Goal: Task Accomplishment & Management: Use online tool/utility

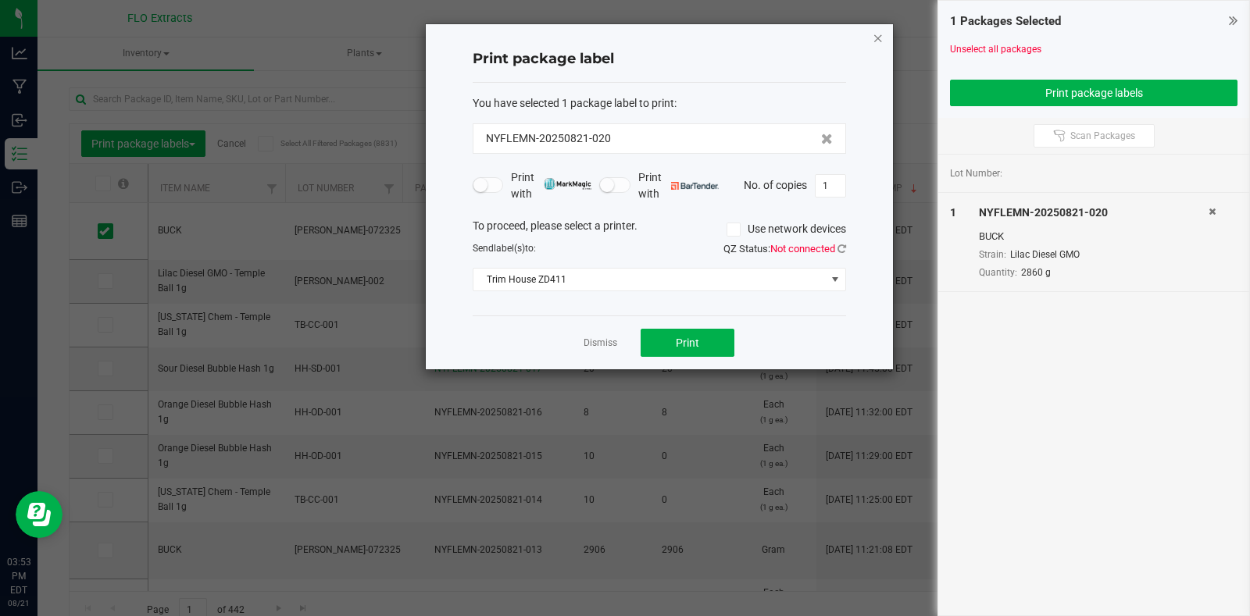
click at [873, 35] on icon "button" at bounding box center [878, 37] width 11 height 19
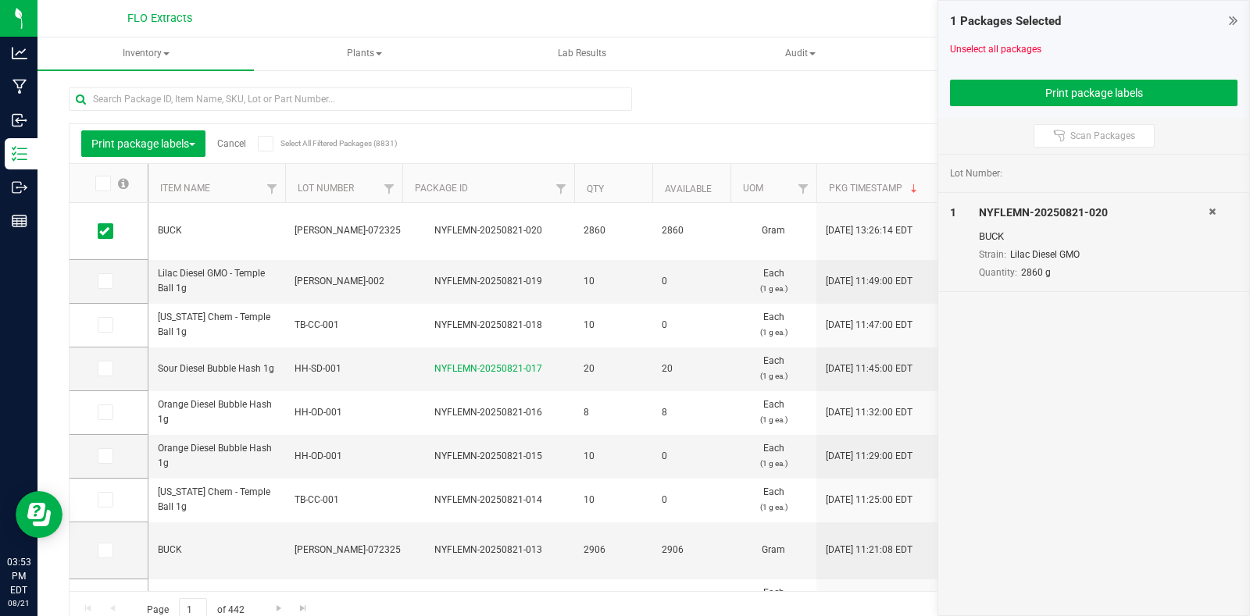
click at [1233, 19] on icon at bounding box center [1233, 21] width 9 height 16
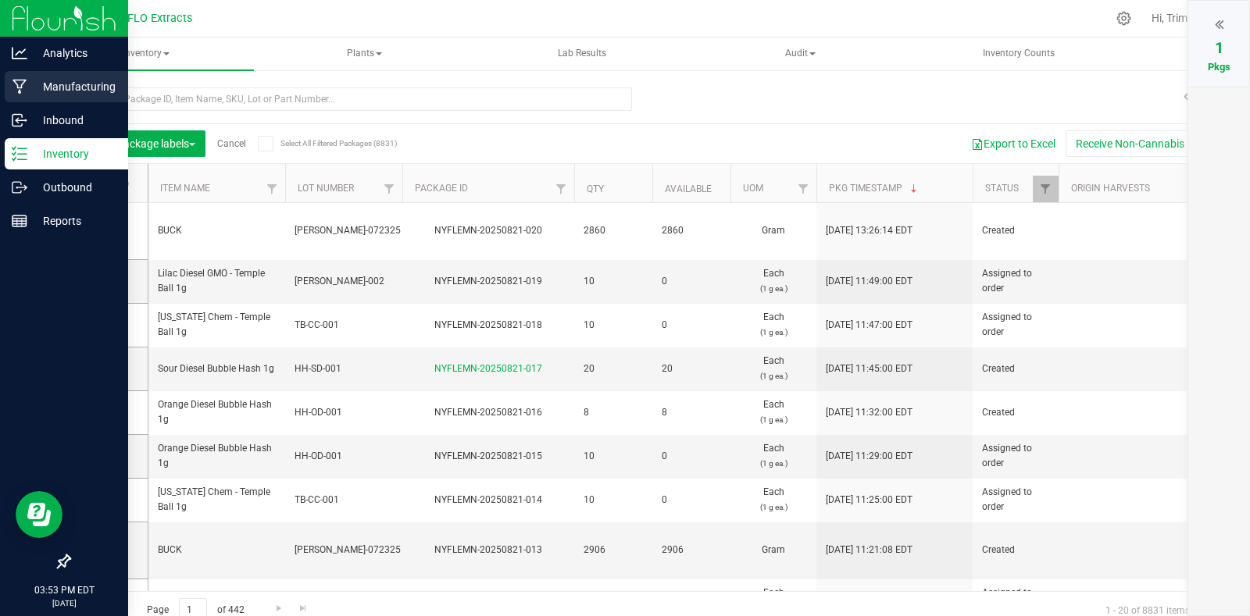
click at [83, 85] on p "Manufacturing" at bounding box center [74, 86] width 94 height 19
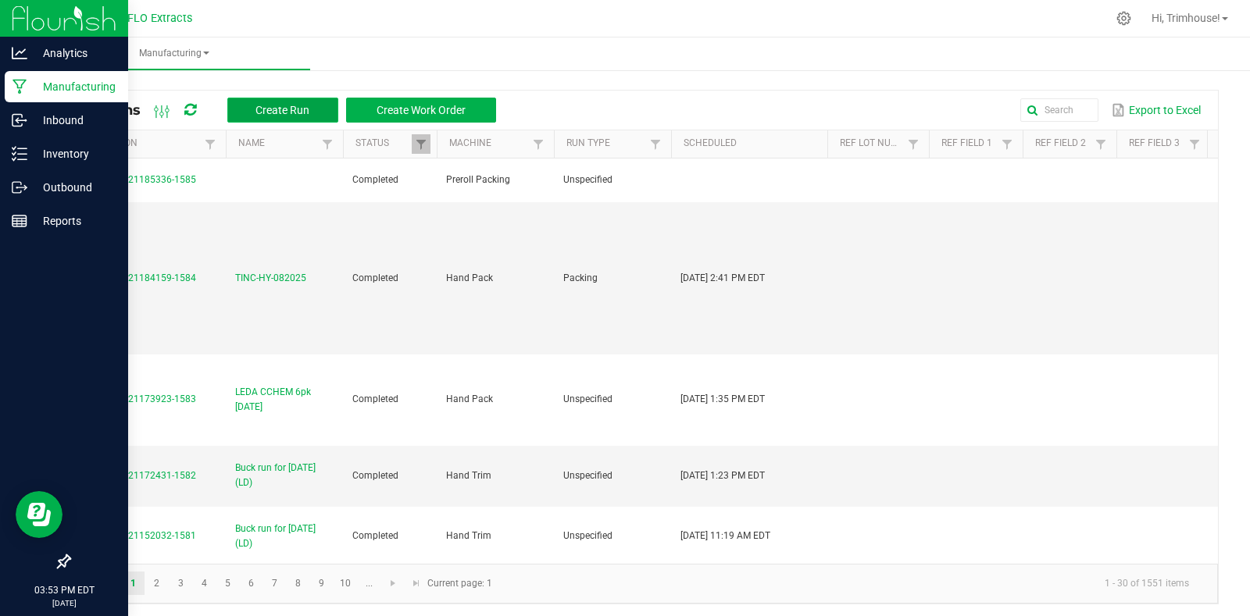
click at [276, 105] on span "Create Run" at bounding box center [282, 110] width 54 height 13
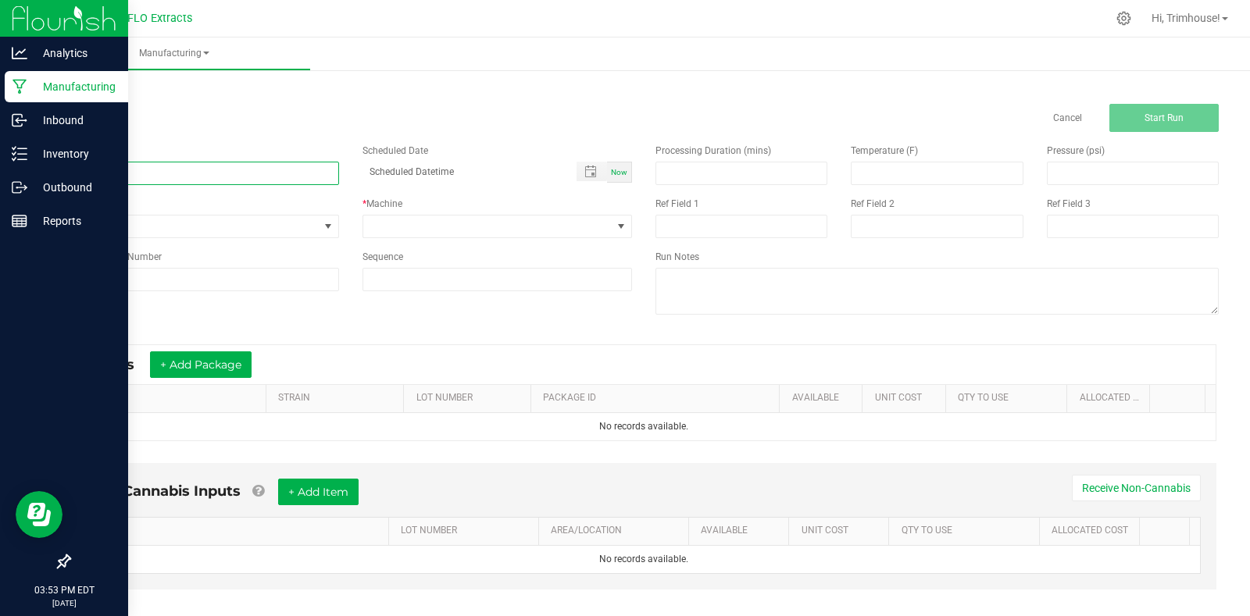
click at [216, 178] on input at bounding box center [204, 173] width 270 height 23
type input "Buck run for [DATE] (LD)"
click at [612, 230] on span at bounding box center [622, 227] width 20 height 22
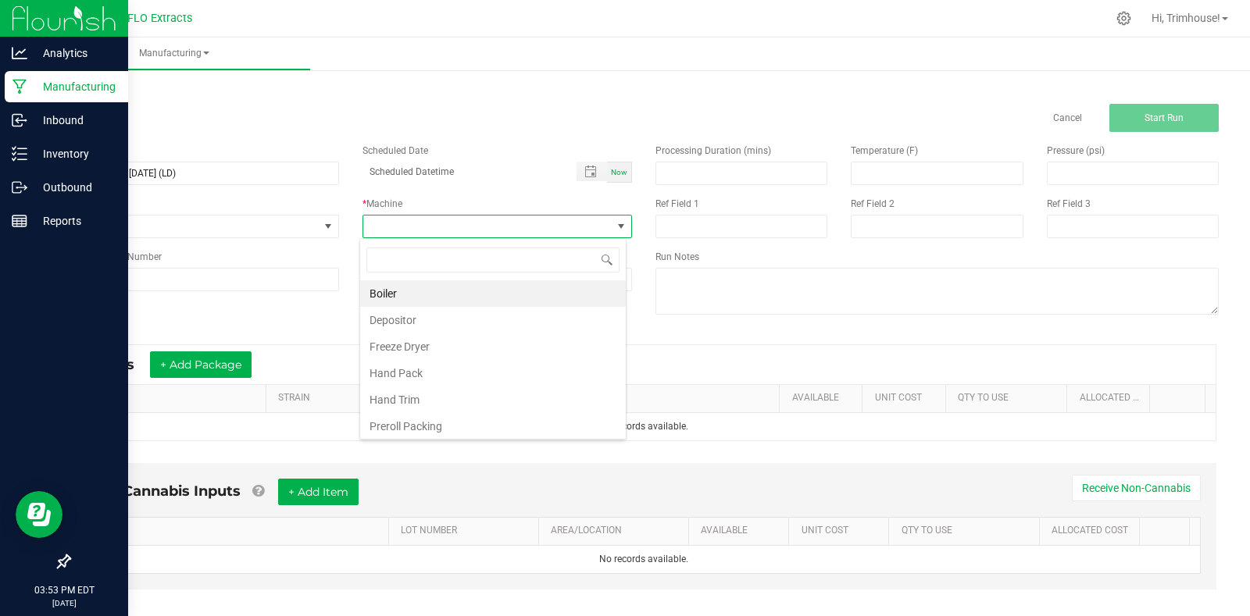
scroll to position [23, 267]
type input "trim"
click at [575, 294] on li "Hand Trim" at bounding box center [493, 293] width 266 height 27
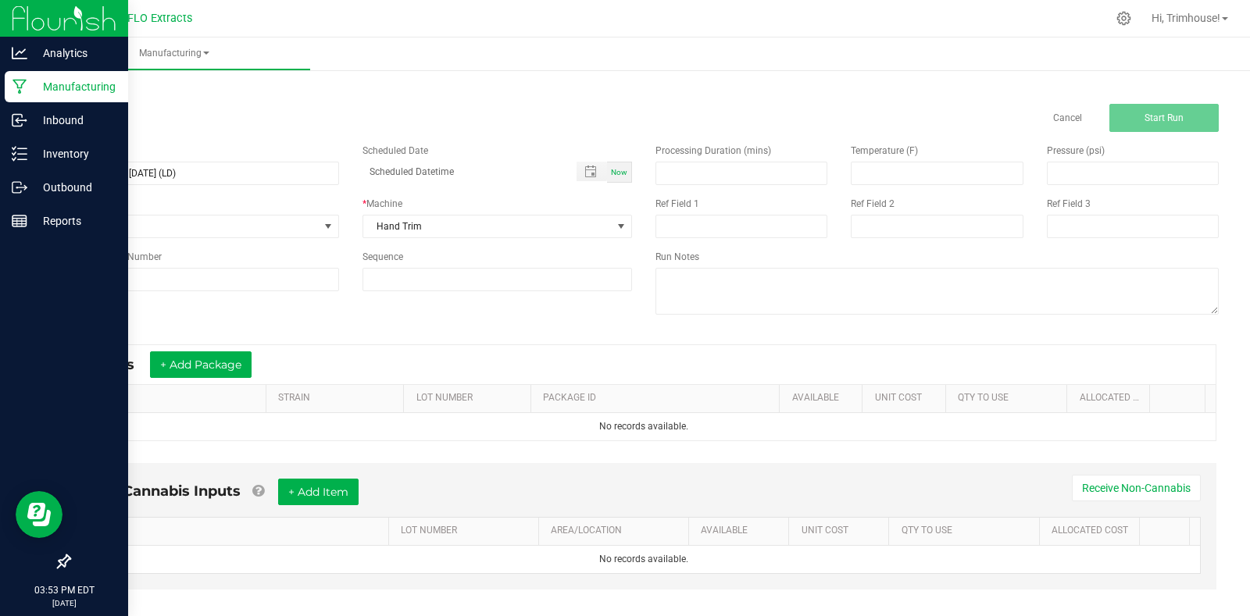
click at [618, 172] on span "Now" at bounding box center [619, 172] width 16 height 9
type input "[DATE] 3:53 PM"
click at [233, 376] on button "+ Add Package" at bounding box center [201, 365] width 102 height 27
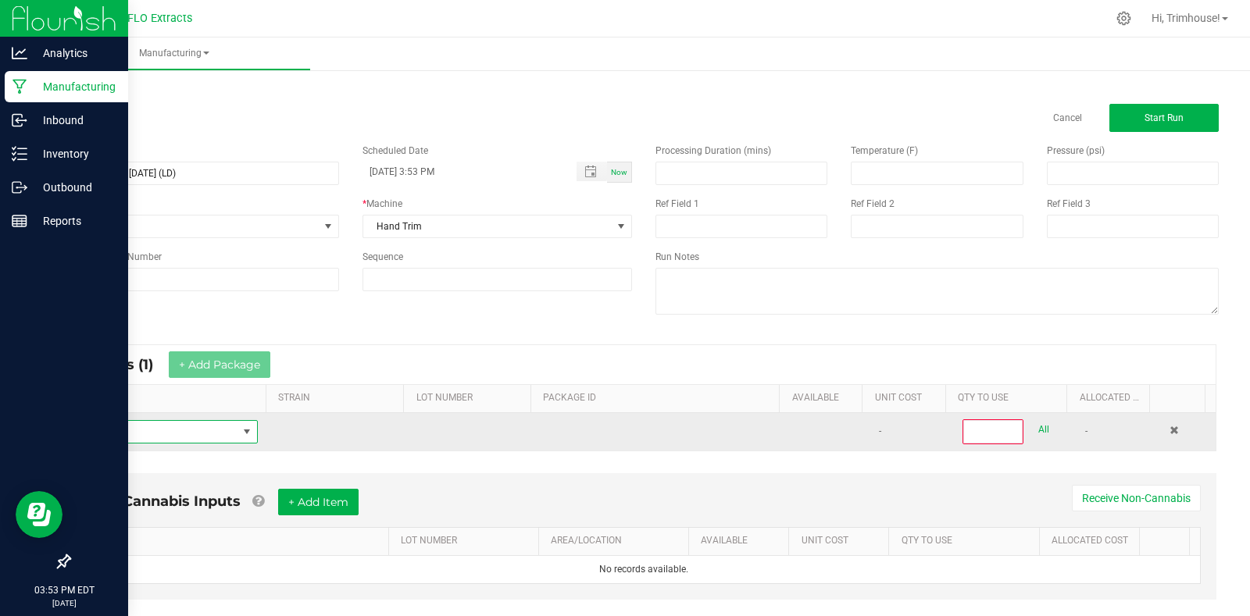
click at [241, 434] on span "NO DATA FOUND" at bounding box center [247, 432] width 13 height 13
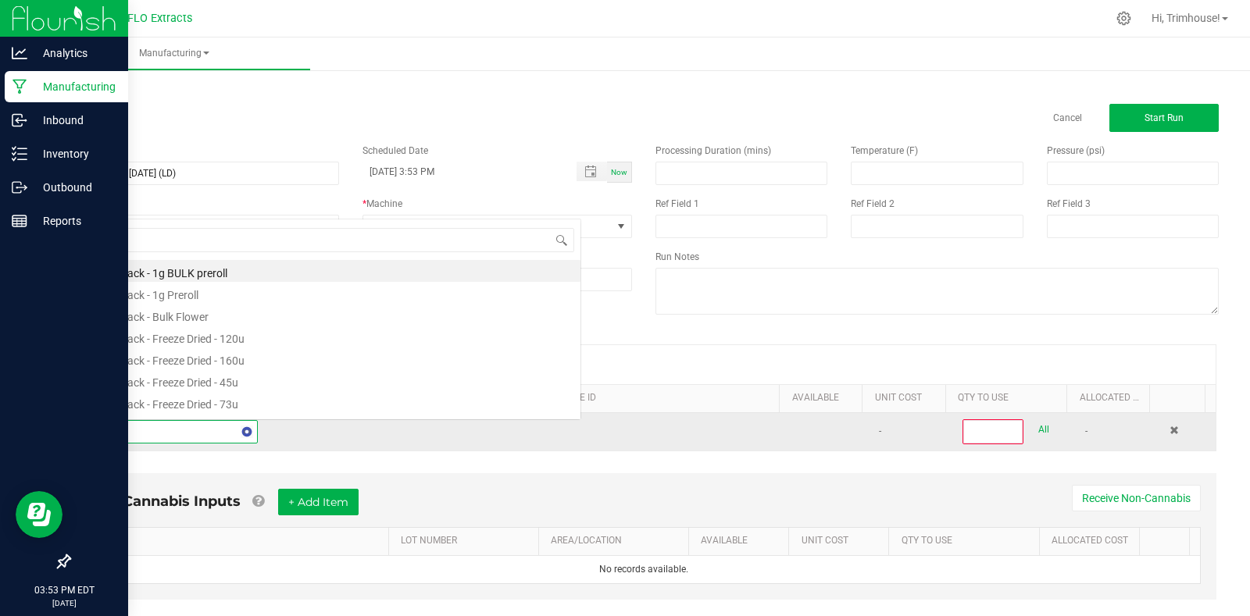
scroll to position [23, 171]
type input "harv"
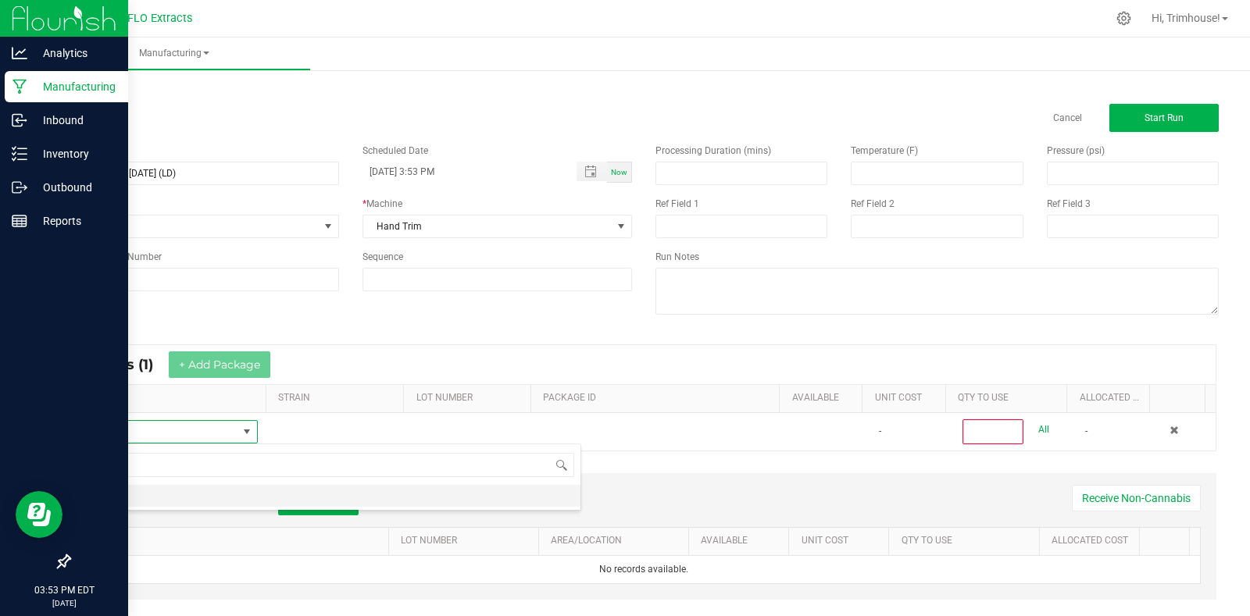
click at [180, 497] on li "HARV" at bounding box center [331, 496] width 498 height 22
type input "0"
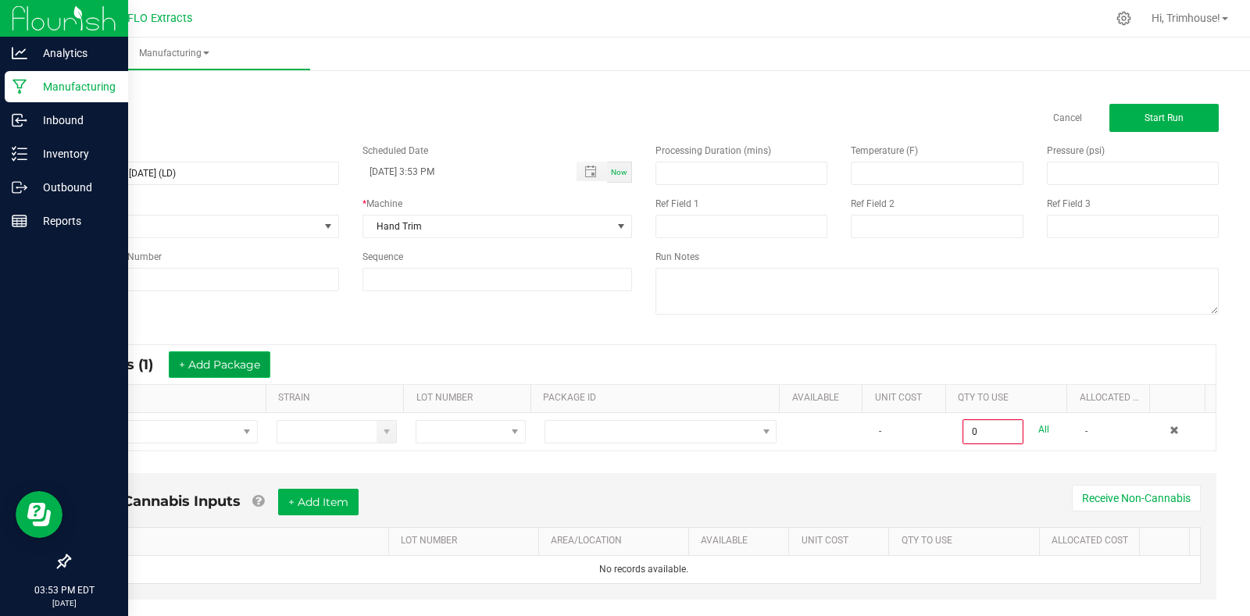
click at [235, 366] on button "+ Add Package" at bounding box center [220, 365] width 102 height 27
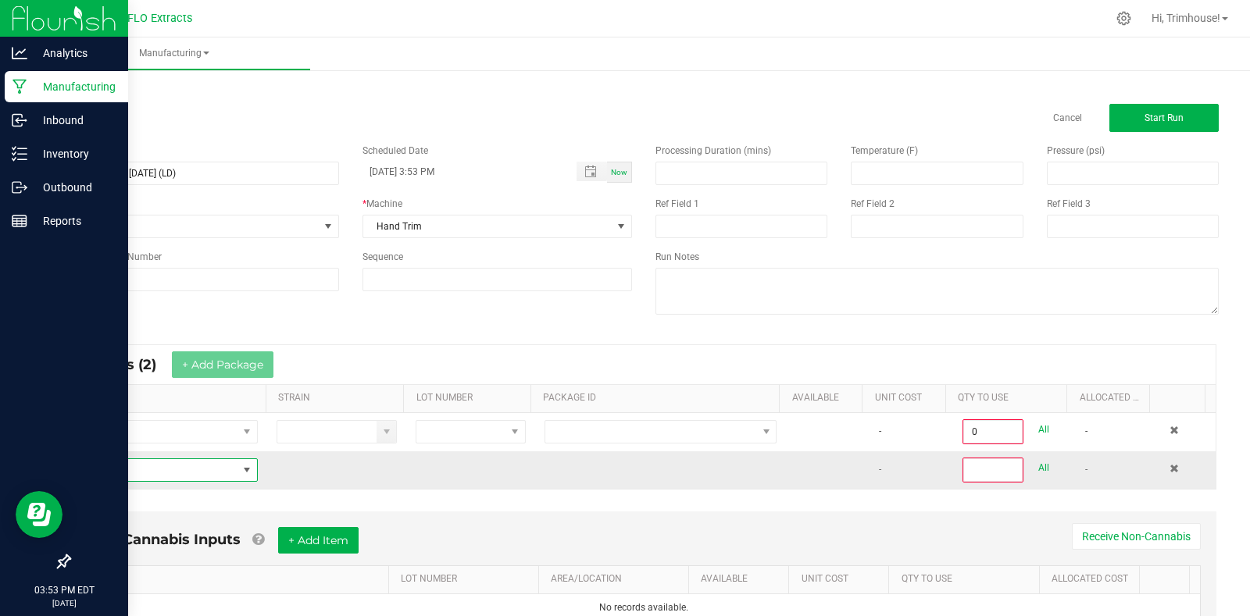
click at [241, 475] on span "NO DATA FOUND" at bounding box center [247, 470] width 13 height 13
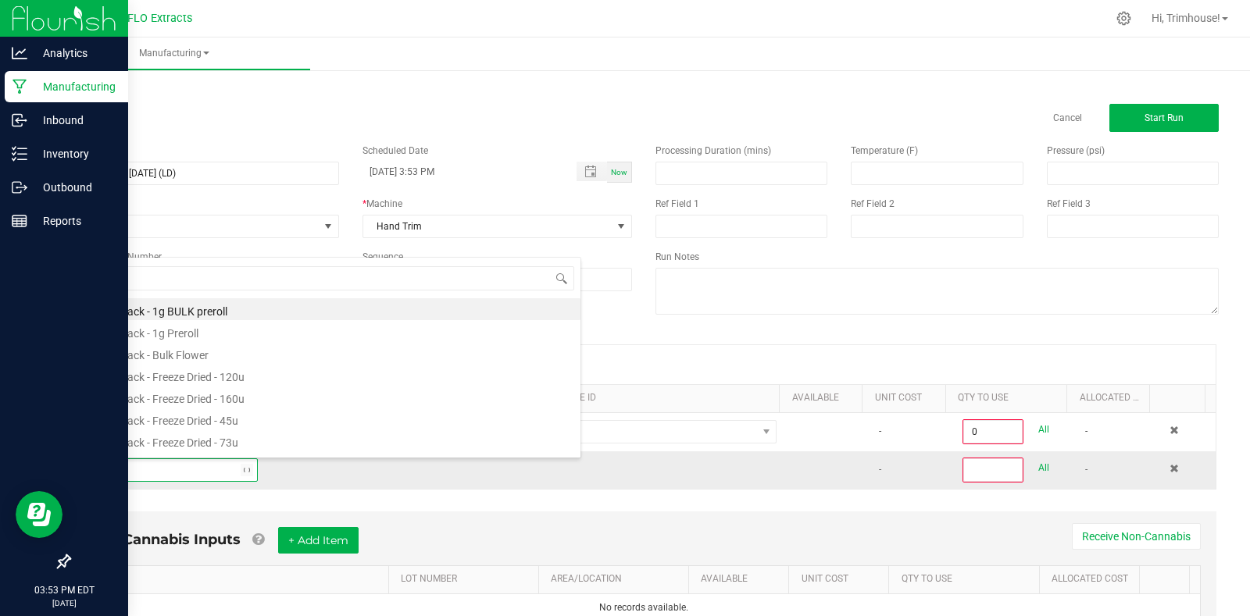
type input "harv"
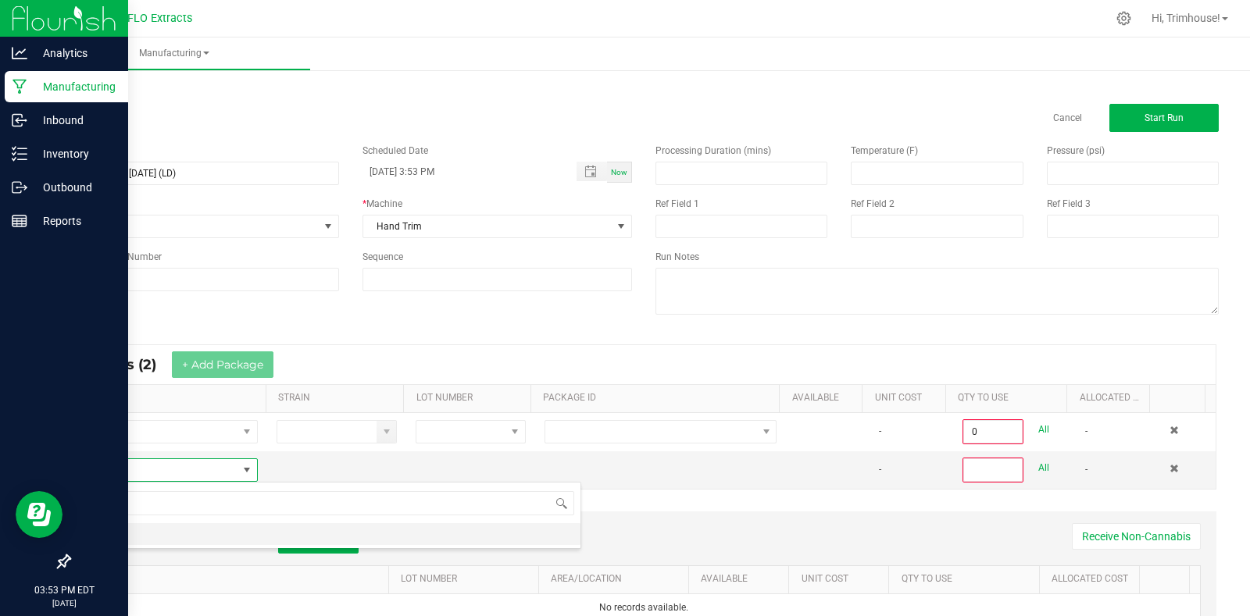
click at [191, 536] on li "HARV" at bounding box center [331, 534] width 498 height 22
type input "0"
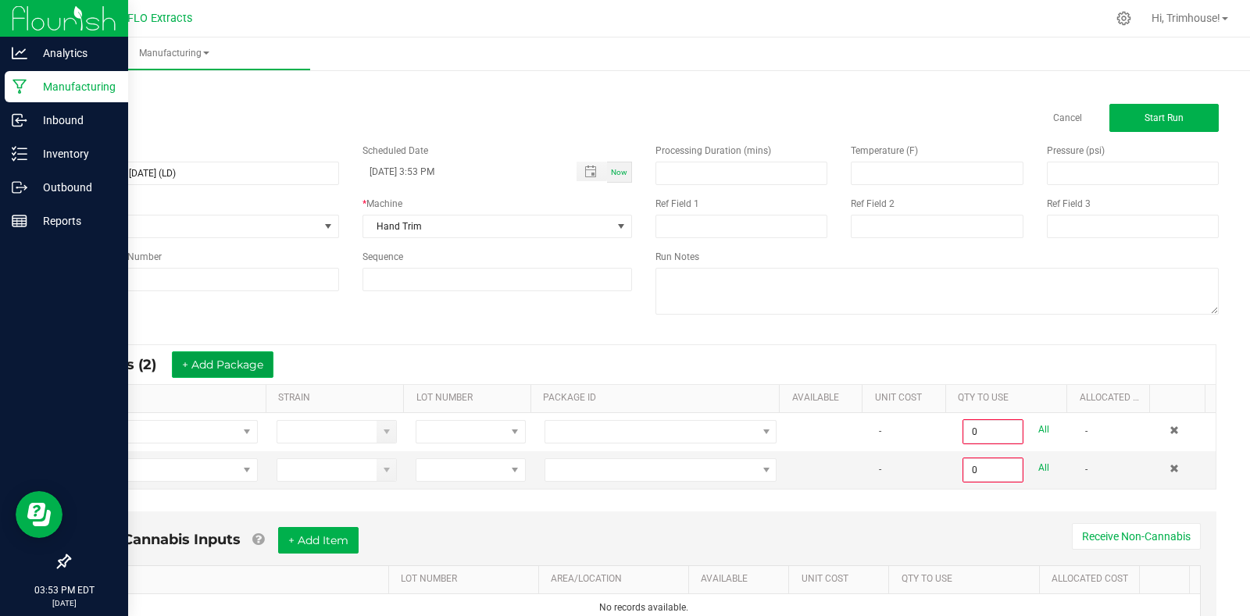
click at [241, 372] on button "+ Add Package" at bounding box center [223, 365] width 102 height 27
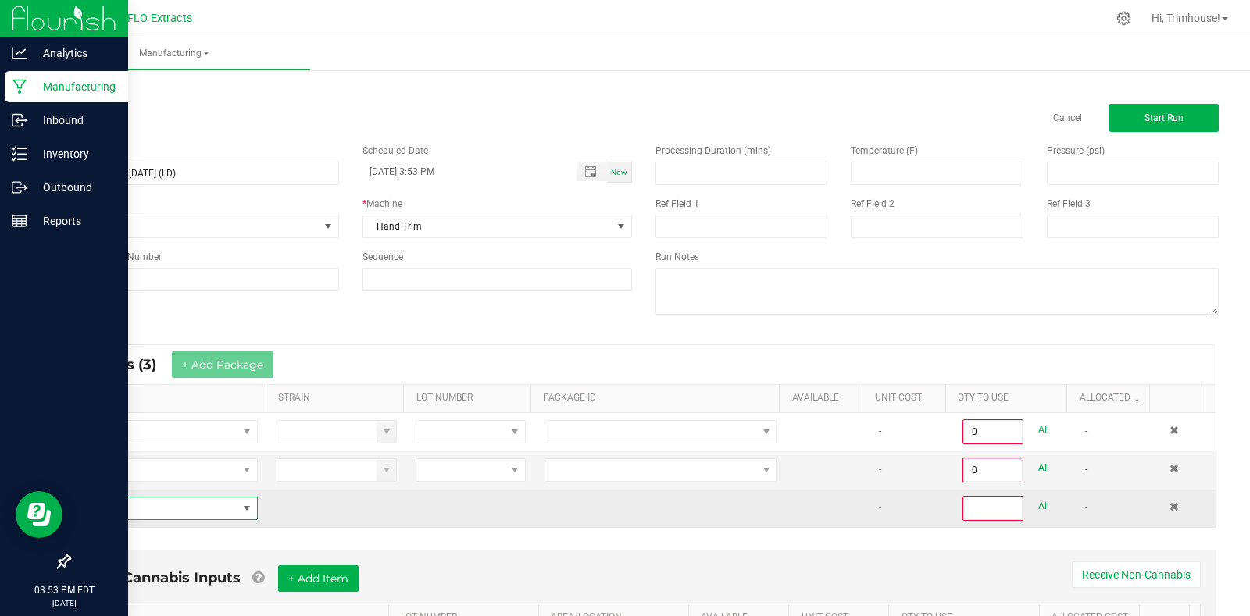
click at [241, 509] on span "NO DATA FOUND" at bounding box center [247, 508] width 13 height 13
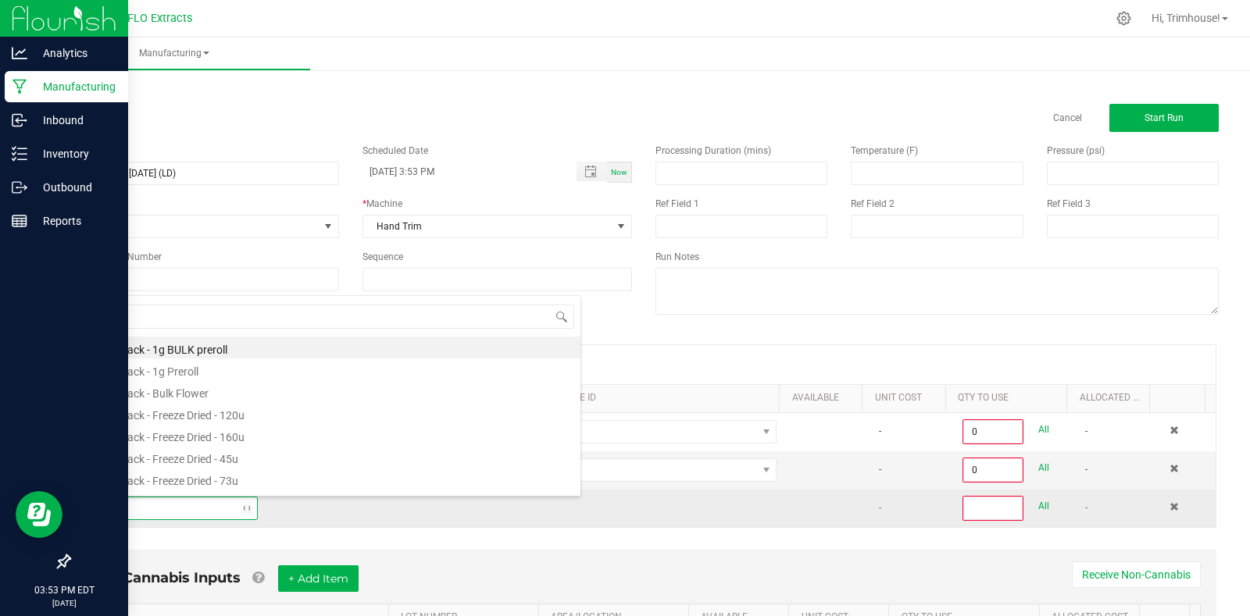
type input "harv"
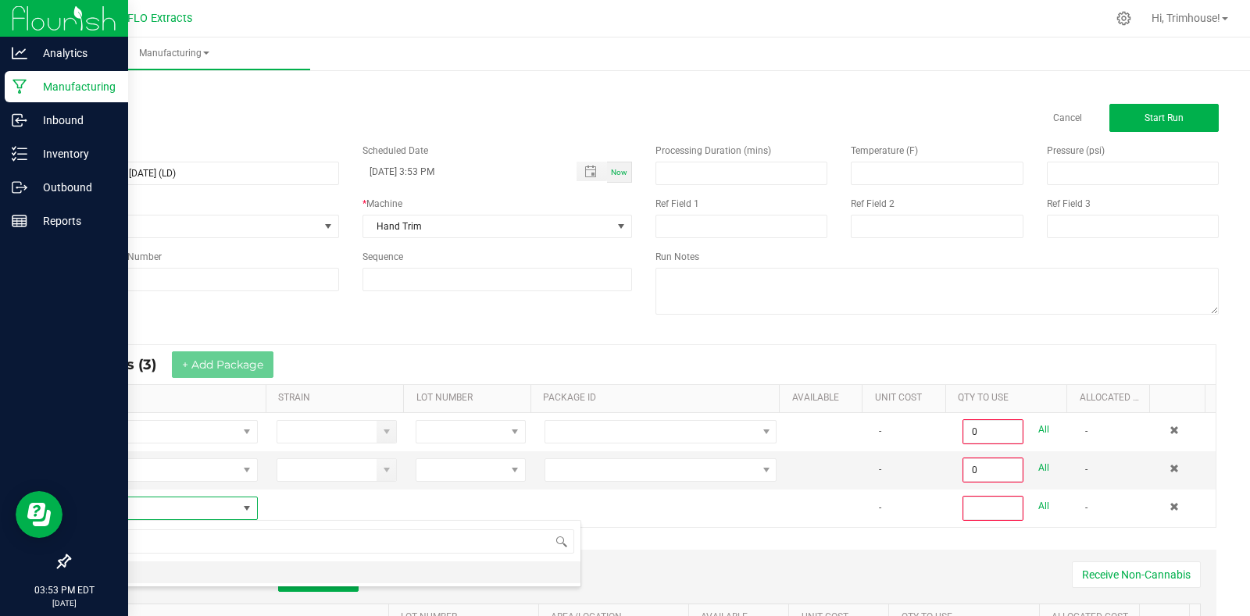
click at [208, 578] on li "HARV" at bounding box center [331, 573] width 498 height 22
type input "0"
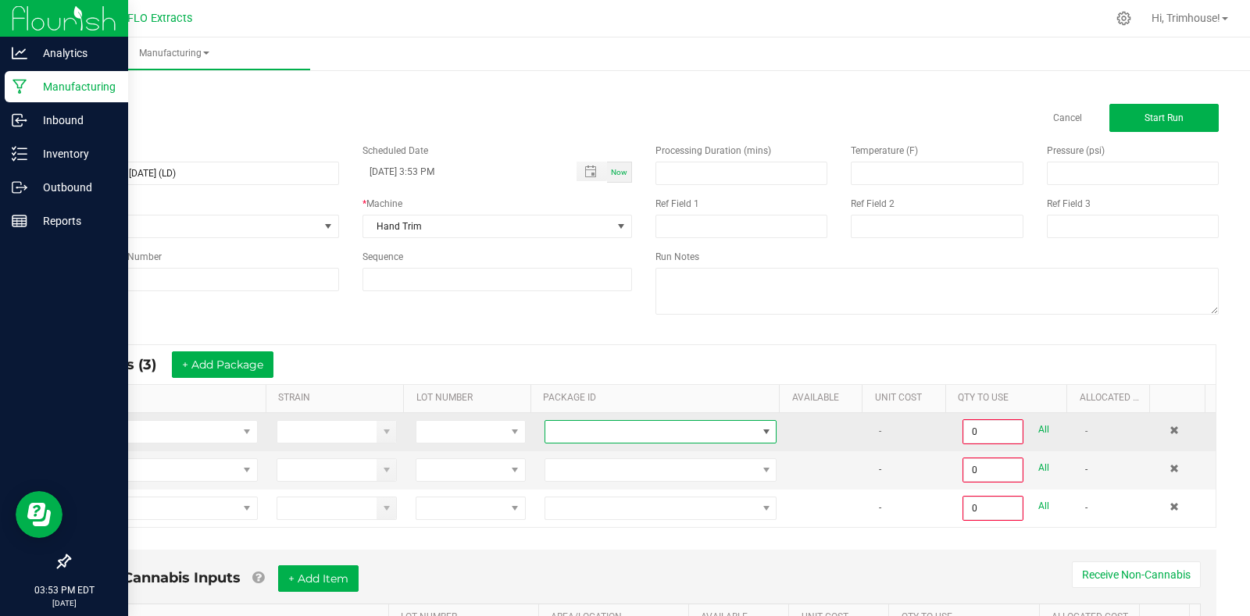
click at [667, 433] on span at bounding box center [650, 432] width 211 height 22
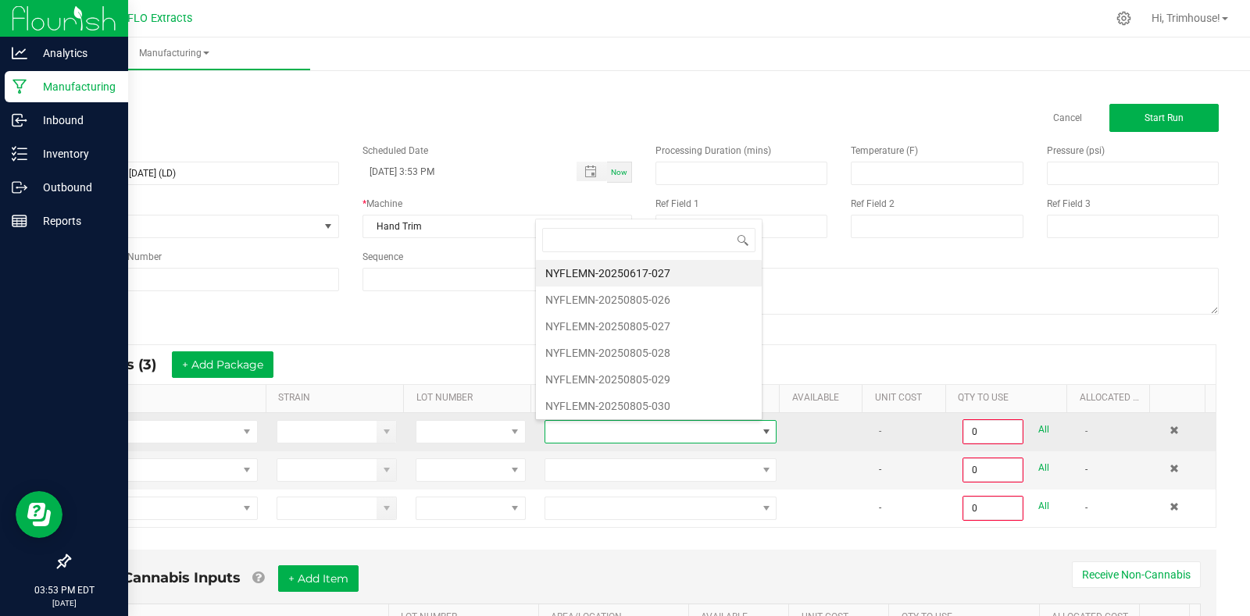
scroll to position [23, 225]
type input "805-027"
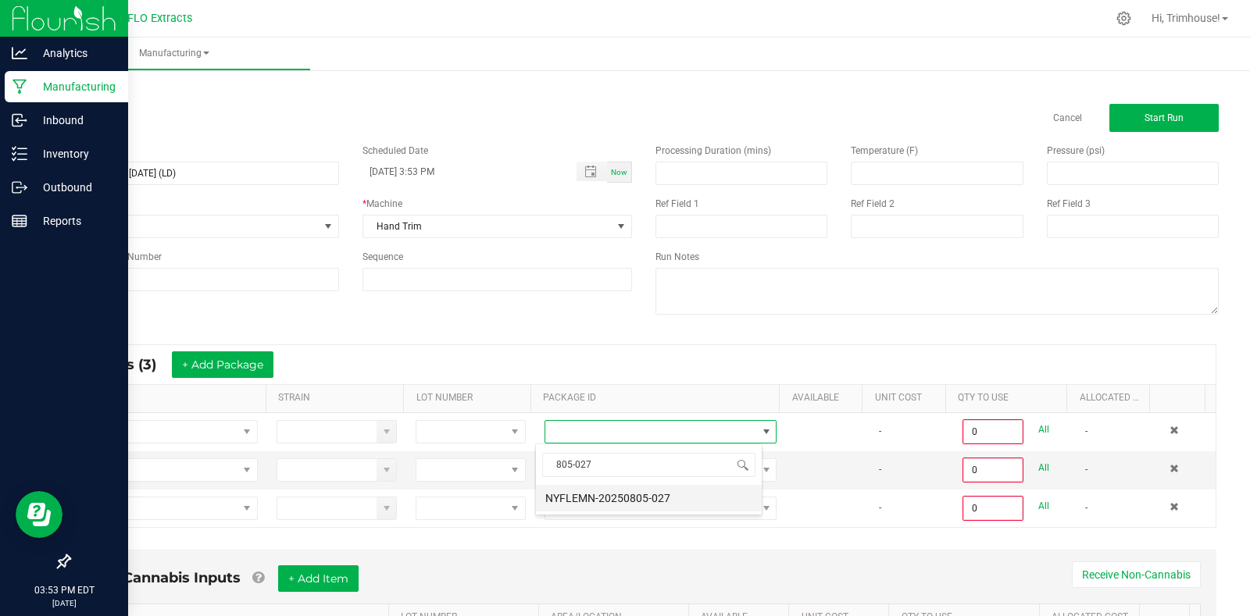
click at [660, 501] on li "NYFLEMN-20250805-027" at bounding box center [649, 498] width 226 height 27
type input "0.0000 g"
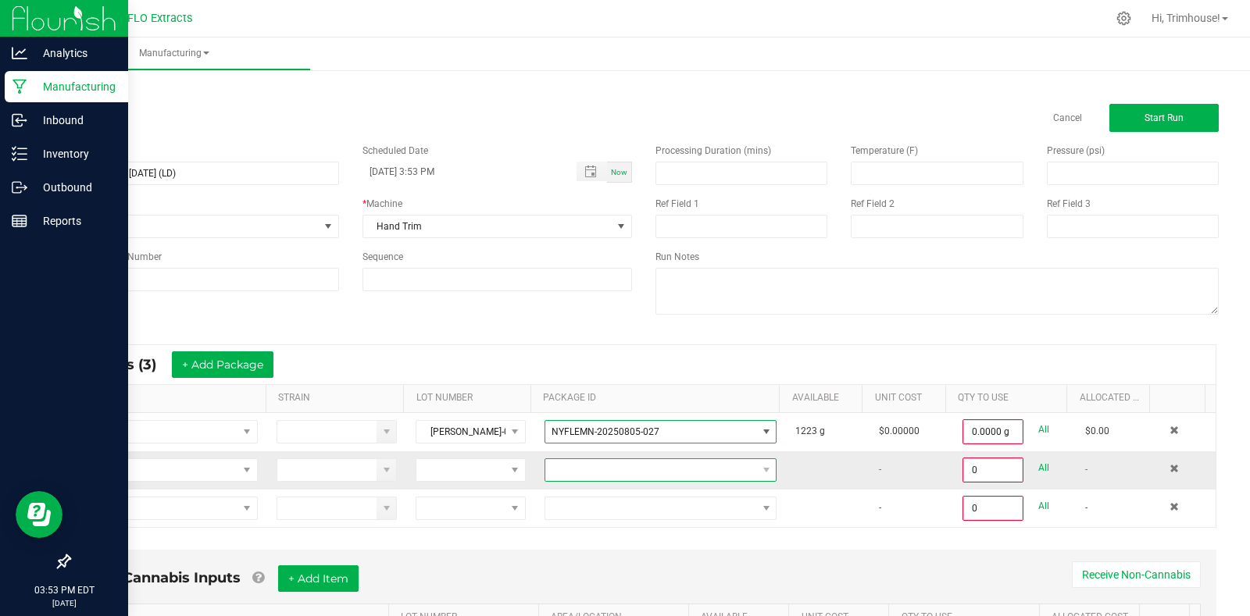
click at [655, 466] on span at bounding box center [650, 470] width 211 height 22
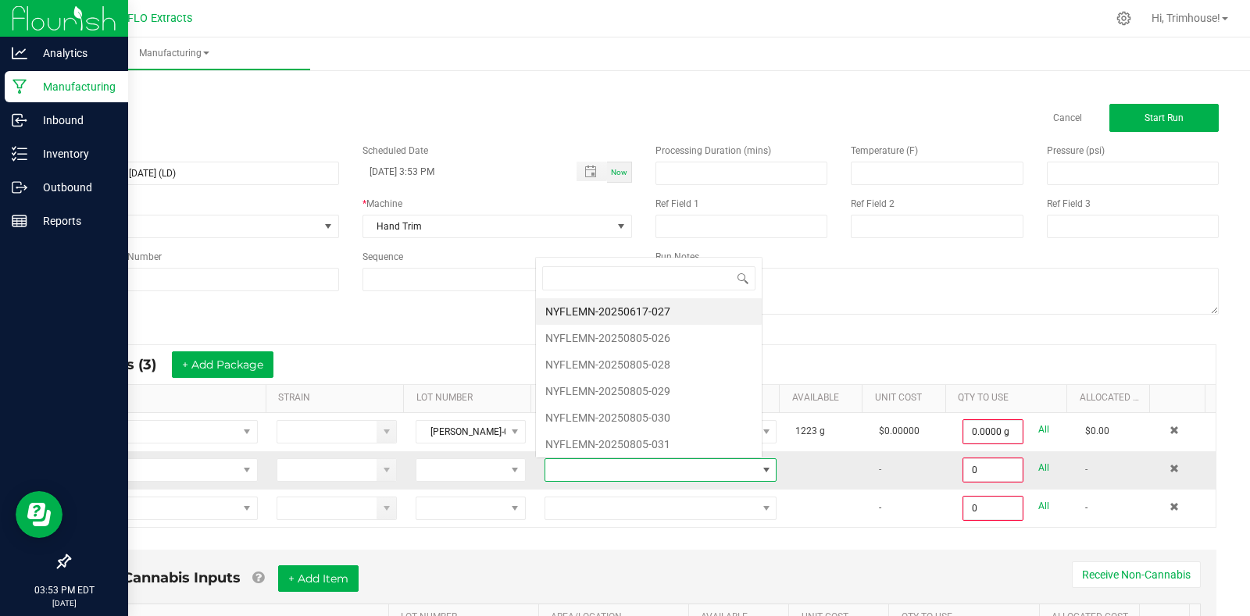
scroll to position [23, 225]
type input "805-028"
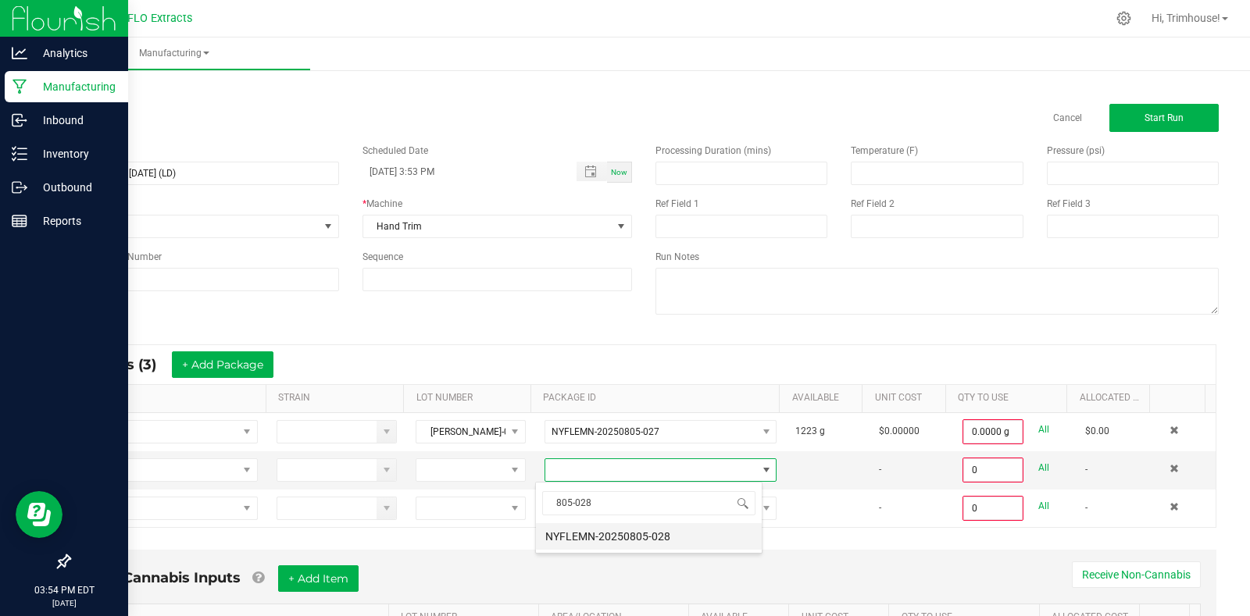
click at [652, 548] on li "NYFLEMN-20250805-028" at bounding box center [649, 536] width 226 height 27
type input "0.0000 g"
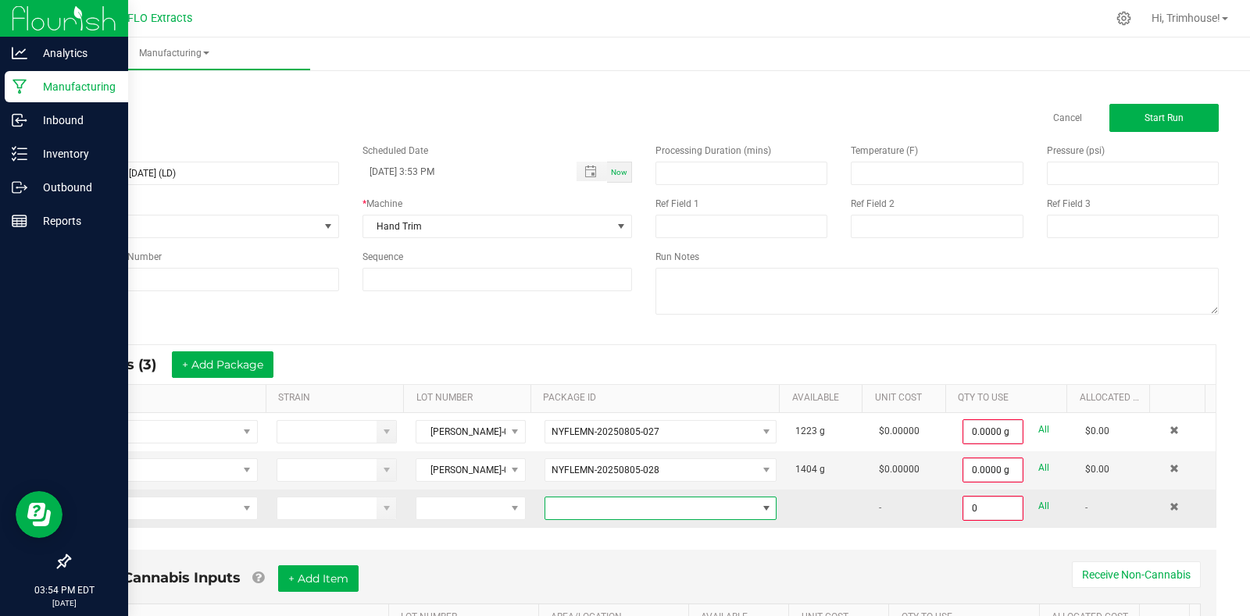
click at [660, 506] on span at bounding box center [650, 509] width 211 height 22
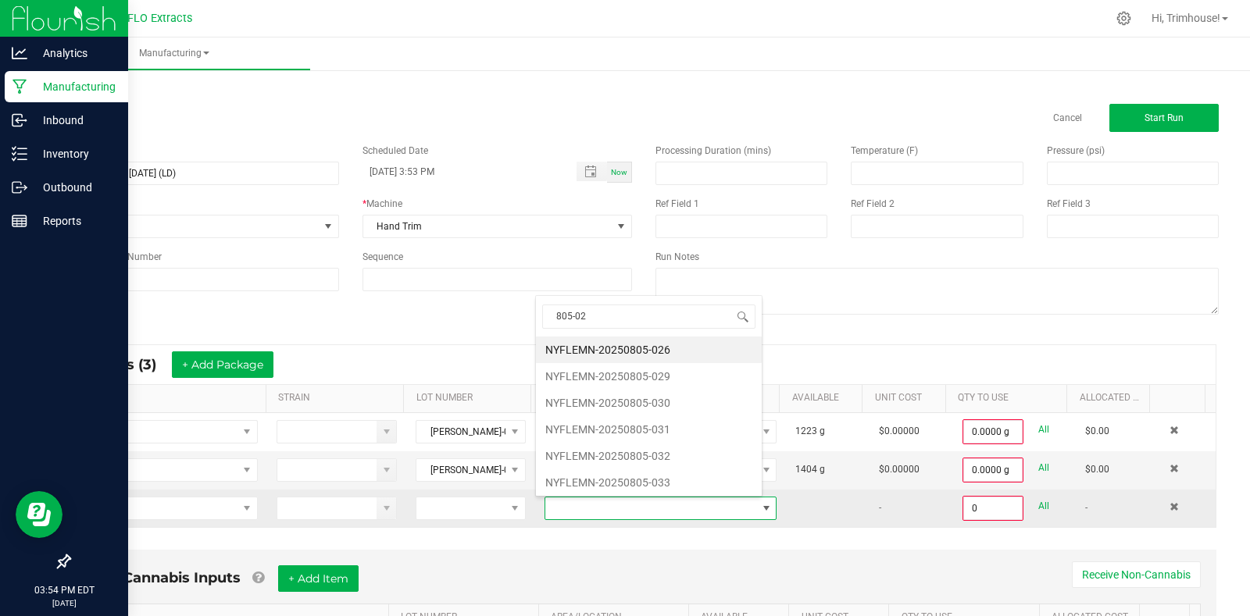
type input "805-026"
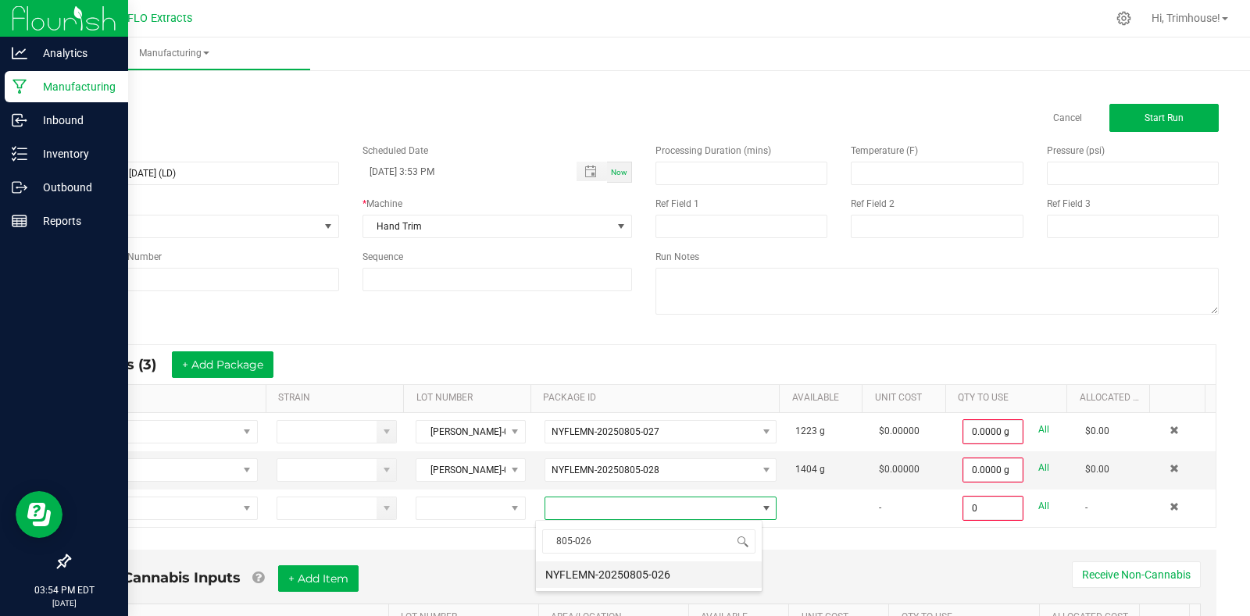
click at [669, 580] on li "NYFLEMN-20250805-026" at bounding box center [649, 575] width 226 height 27
type input "0.0000 g"
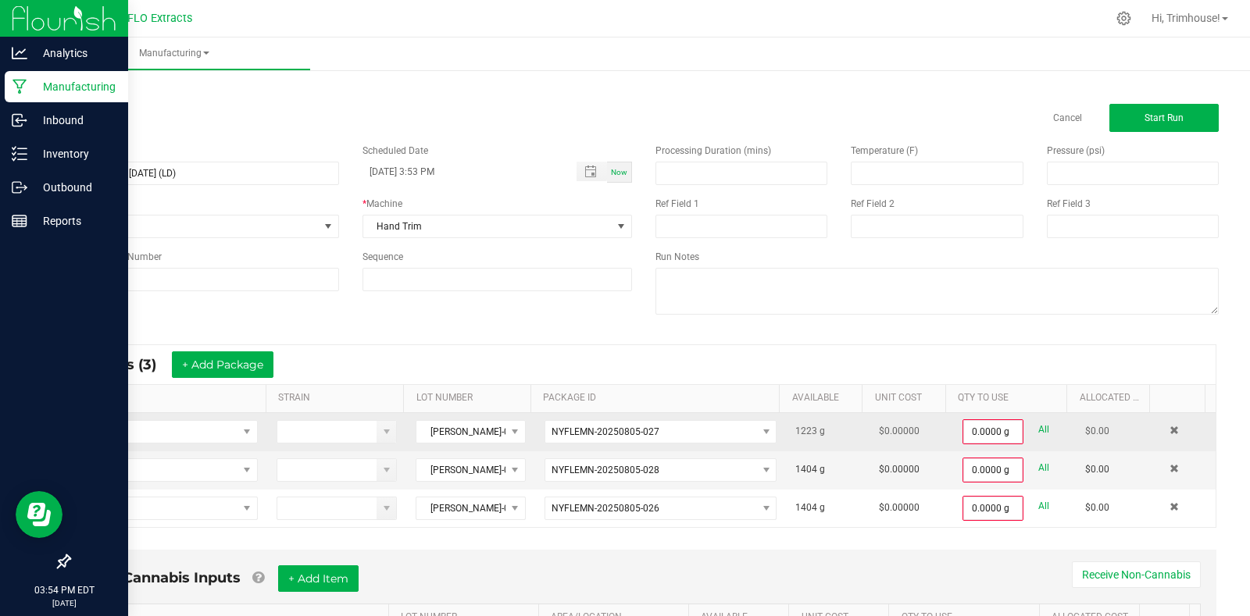
click at [1038, 427] on link "All" at bounding box center [1043, 430] width 11 height 21
type input "1223.0000 g"
click at [1023, 445] on td "1223.0000 g" at bounding box center [1014, 431] width 123 height 37
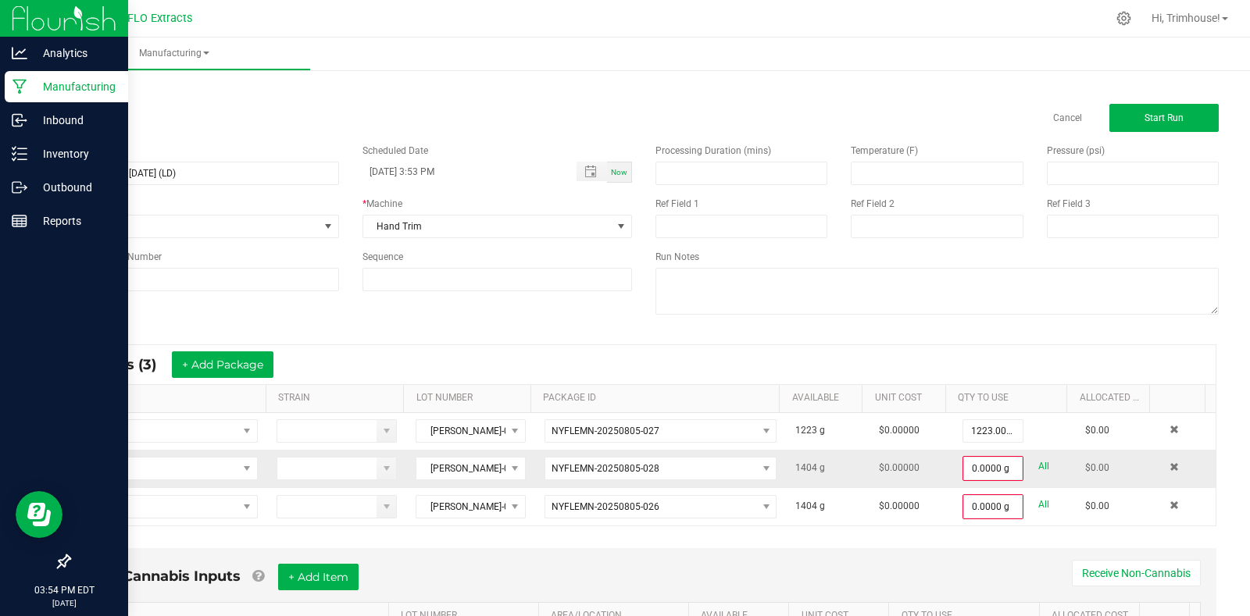
click at [1038, 464] on link "All" at bounding box center [1043, 466] width 11 height 21
type input "1404.0000 g"
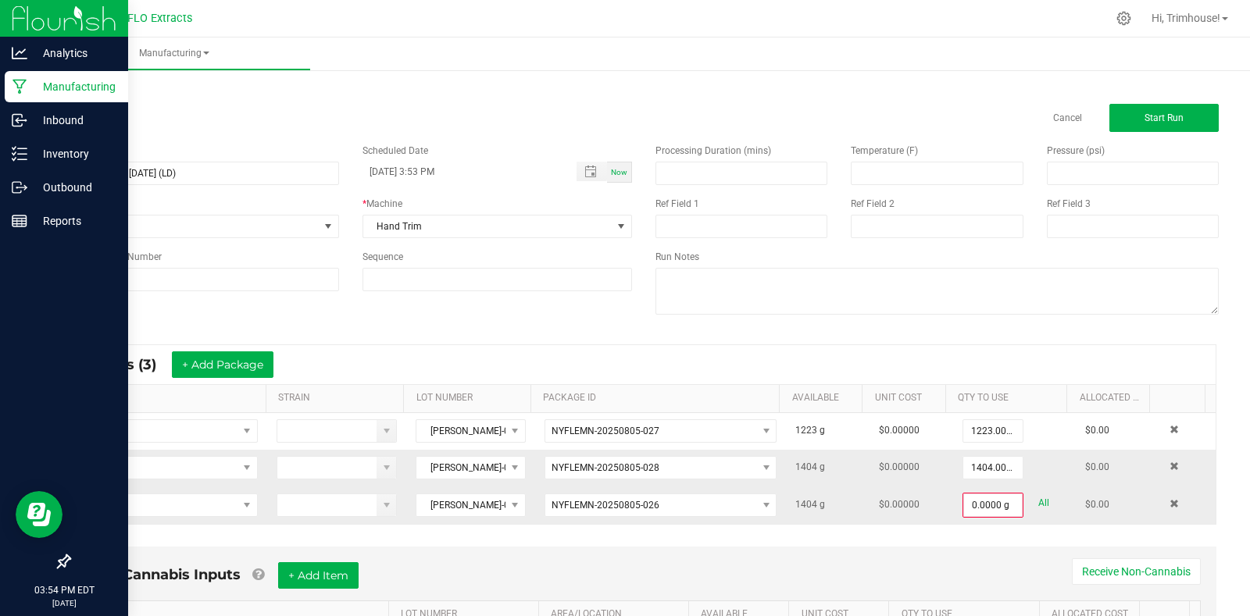
click at [1038, 502] on link "All" at bounding box center [1043, 503] width 11 height 21
type input "1404.0000 g"
click at [1109, 120] on button "Start Run" at bounding box center [1163, 118] width 109 height 28
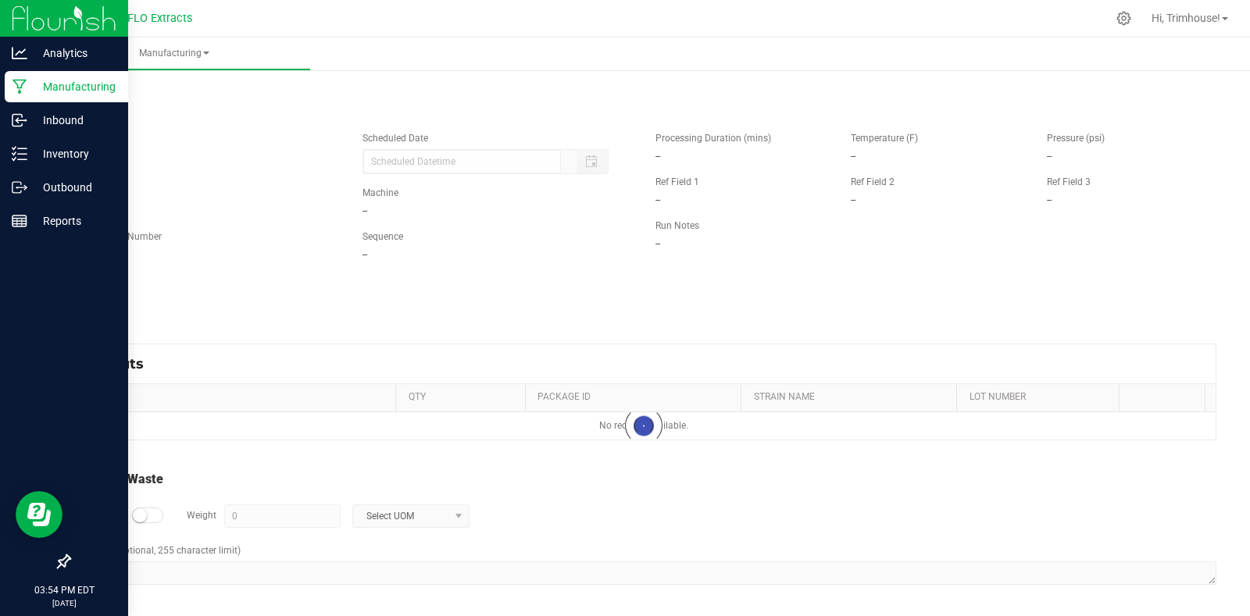
type input "[DATE] 3:53 PM"
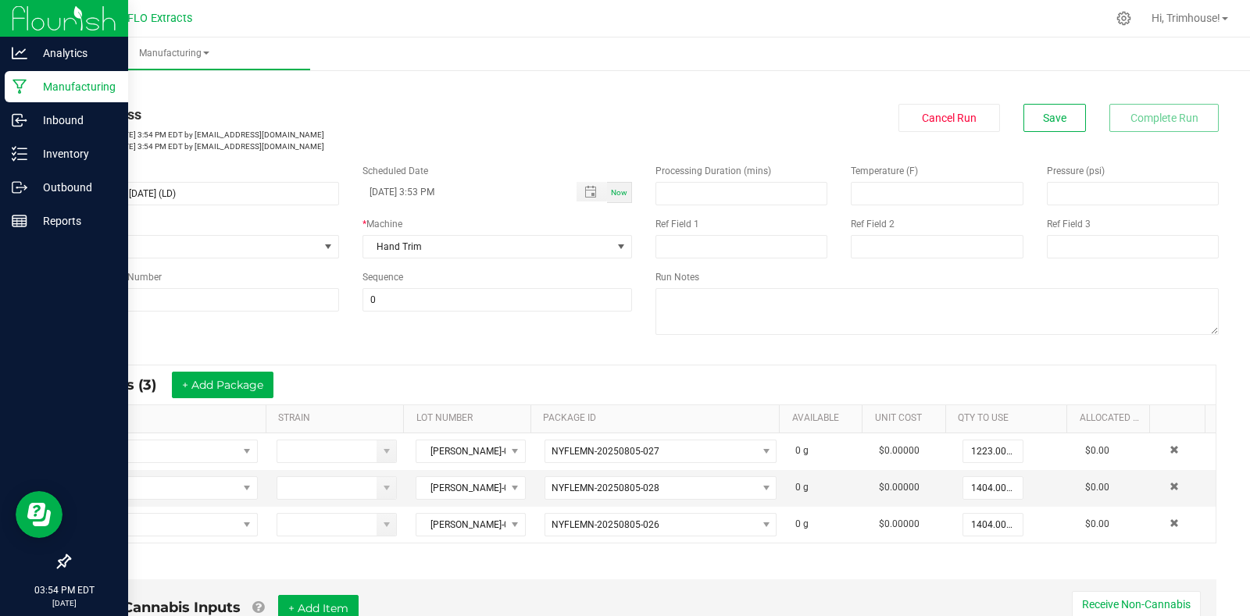
scroll to position [409, 0]
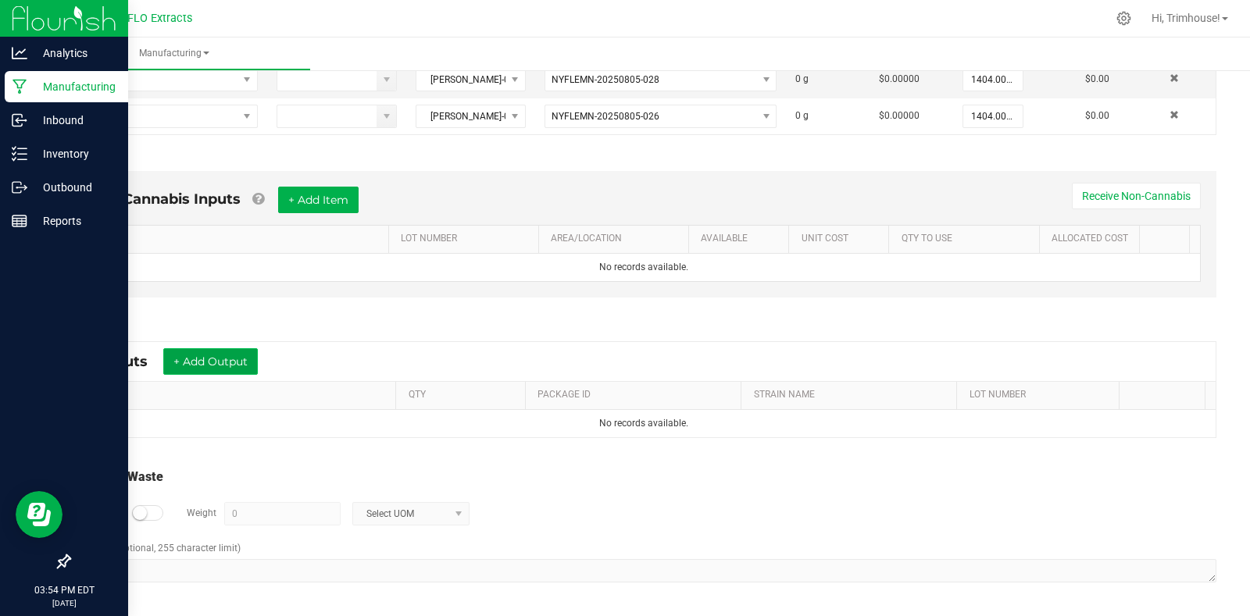
click at [234, 357] on button "+ Add Output" at bounding box center [210, 361] width 95 height 27
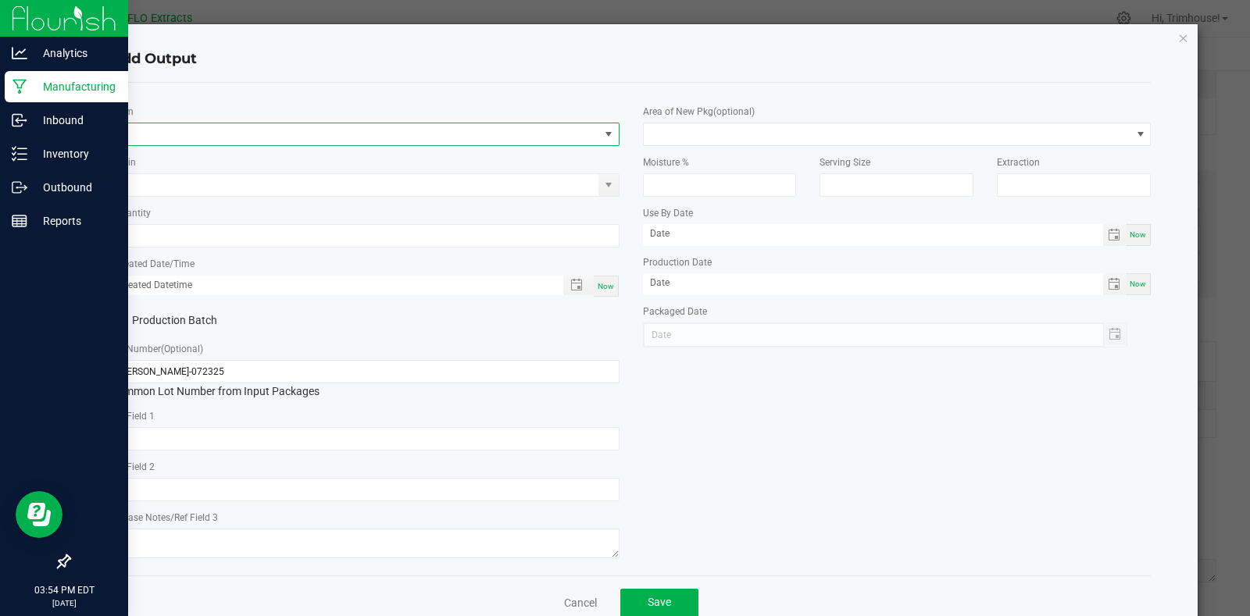
click at [246, 134] on span "NO DATA FOUND" at bounding box center [356, 134] width 488 height 22
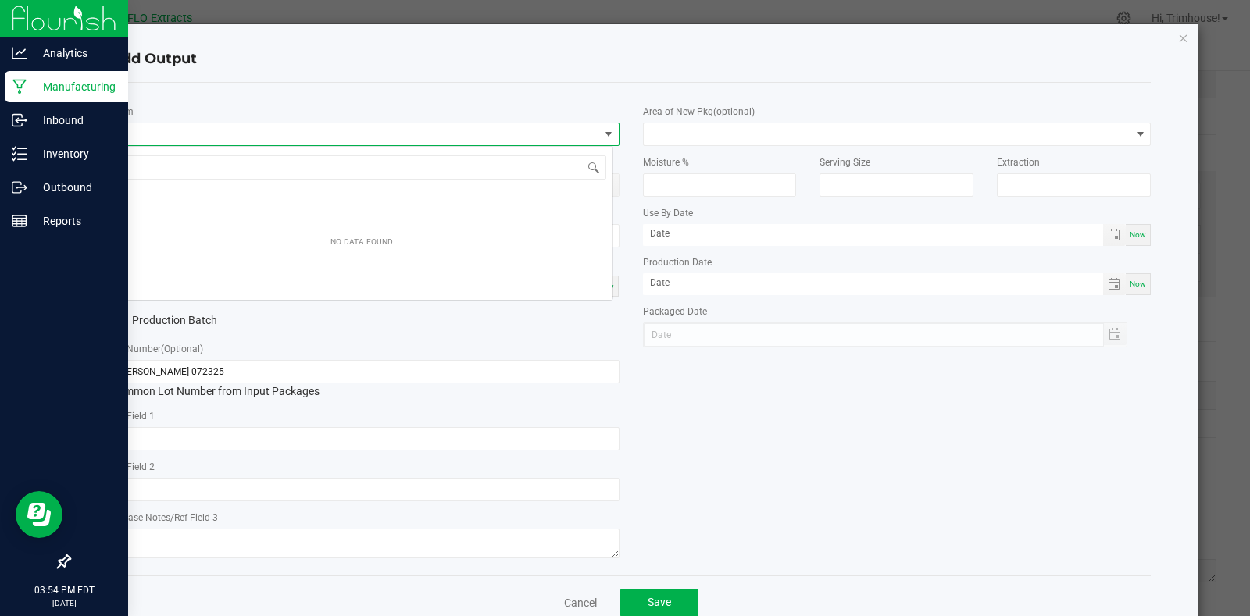
scroll to position [23, 503]
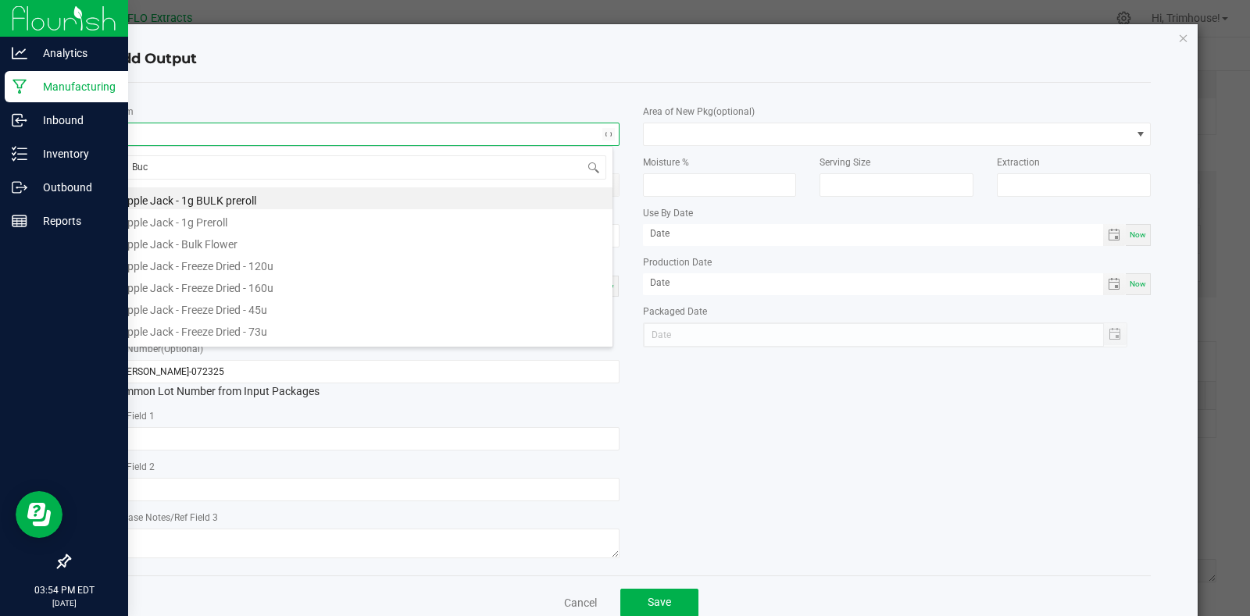
type input "Buck"
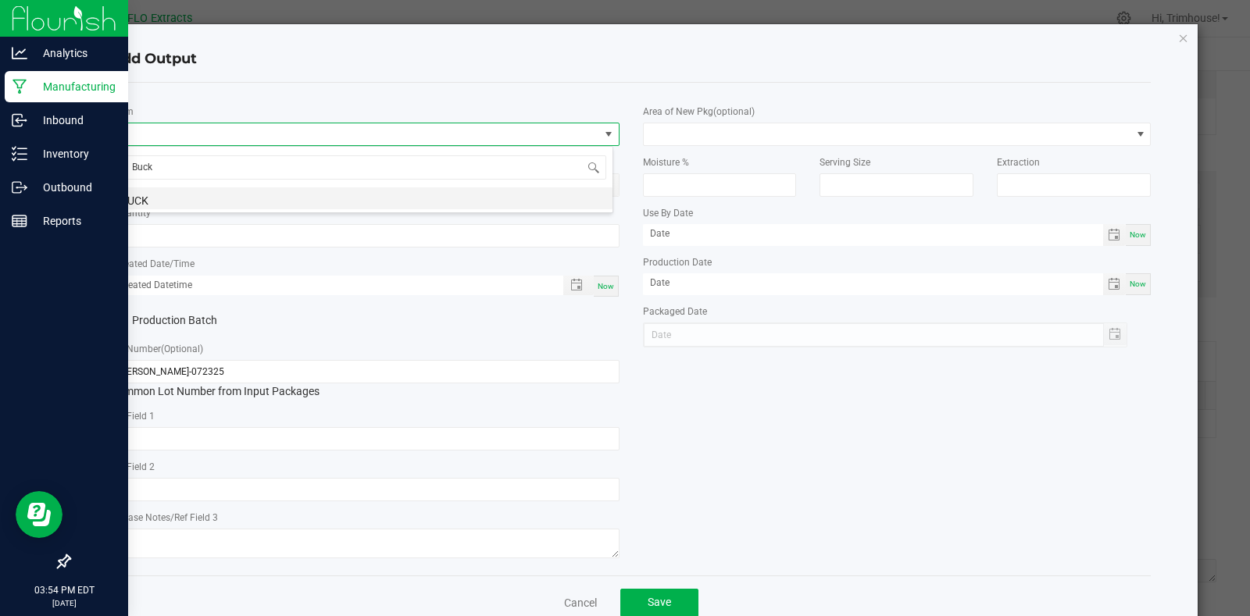
click at [248, 197] on li "BUCK" at bounding box center [362, 199] width 502 height 22
type input "0.0000 g"
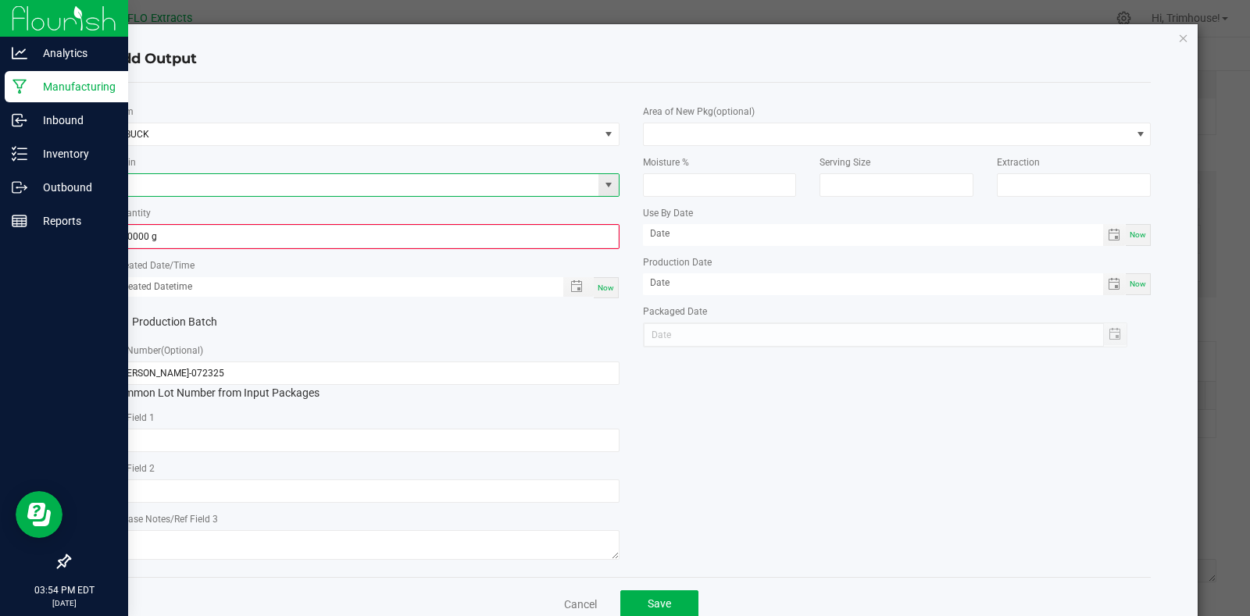
click at [177, 185] on input at bounding box center [356, 185] width 488 height 22
click at [180, 209] on li "Lilac Diesel GMO" at bounding box center [362, 211] width 502 height 22
type input "Lilac Diesel GMO"
click at [178, 235] on input "0" at bounding box center [365, 237] width 505 height 22
click at [409, 235] on input "0" at bounding box center [365, 237] width 505 height 22
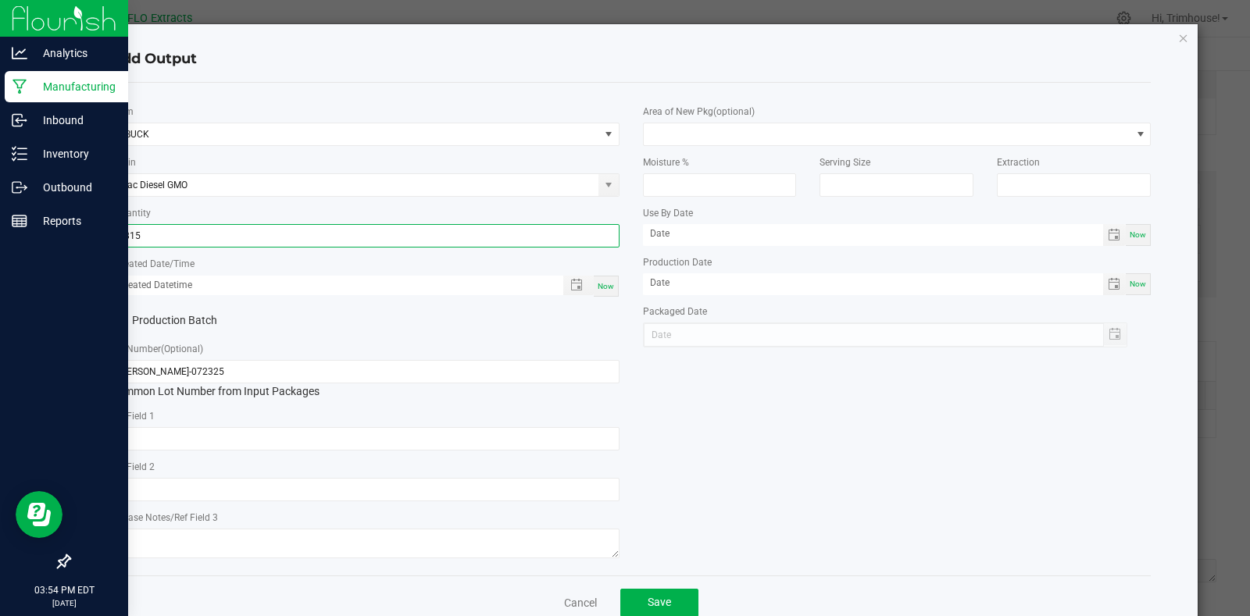
type input "2815.0000 g"
click at [598, 284] on span "Now" at bounding box center [606, 286] width 16 height 9
type input "[DATE] 3:54 PM"
type input "[DATE]"
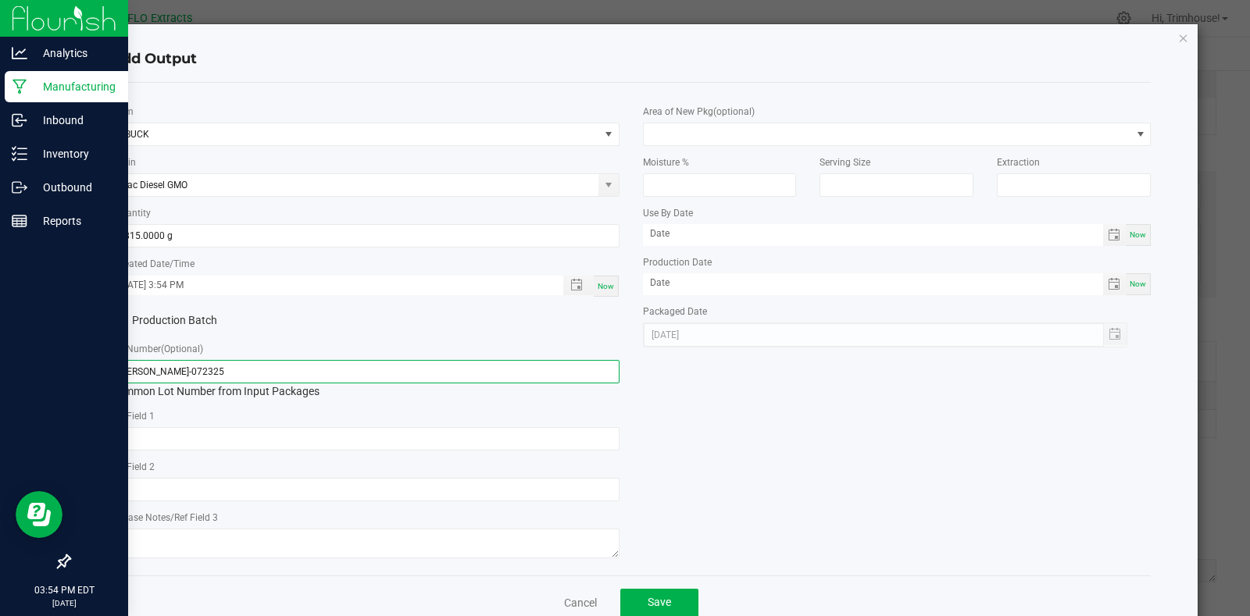
drag, startPoint x: 140, startPoint y: 372, endPoint x: 0, endPoint y: 394, distance: 141.5
click at [0, 394] on ngb-modal-window "Add Output * Item BUCK Strain Lilac Diesel GMO * Quantity 2815.0000 g * Created…" at bounding box center [631, 308] width 1262 height 616
type input "[PERSON_NAME]-072325"
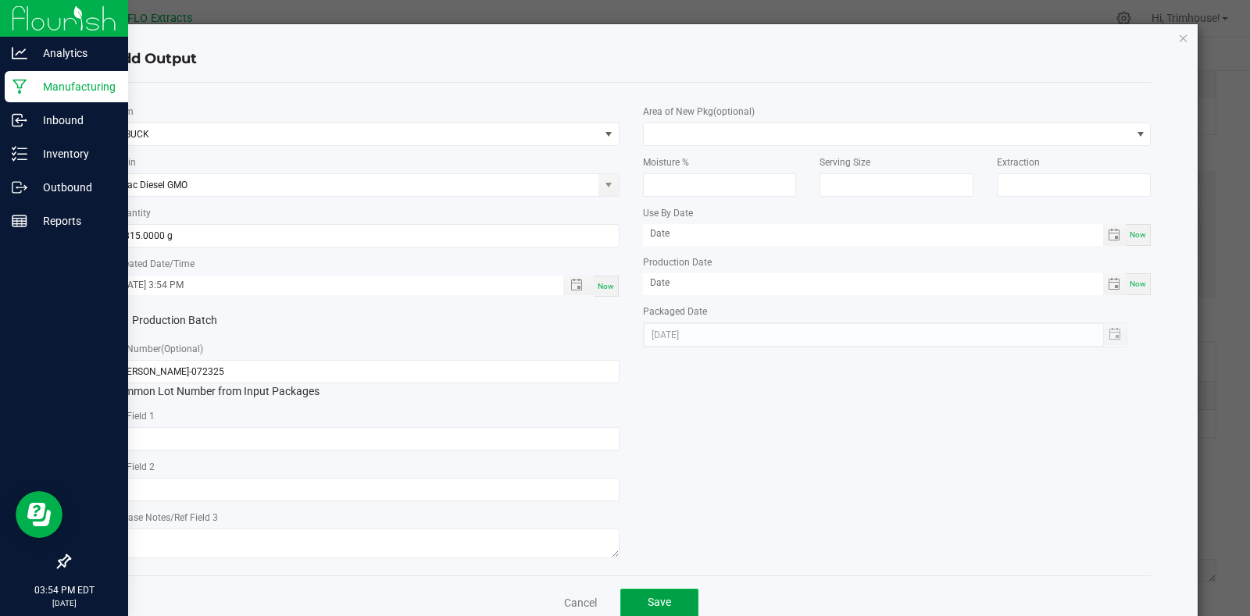
click at [662, 596] on span "Save" at bounding box center [659, 602] width 23 height 13
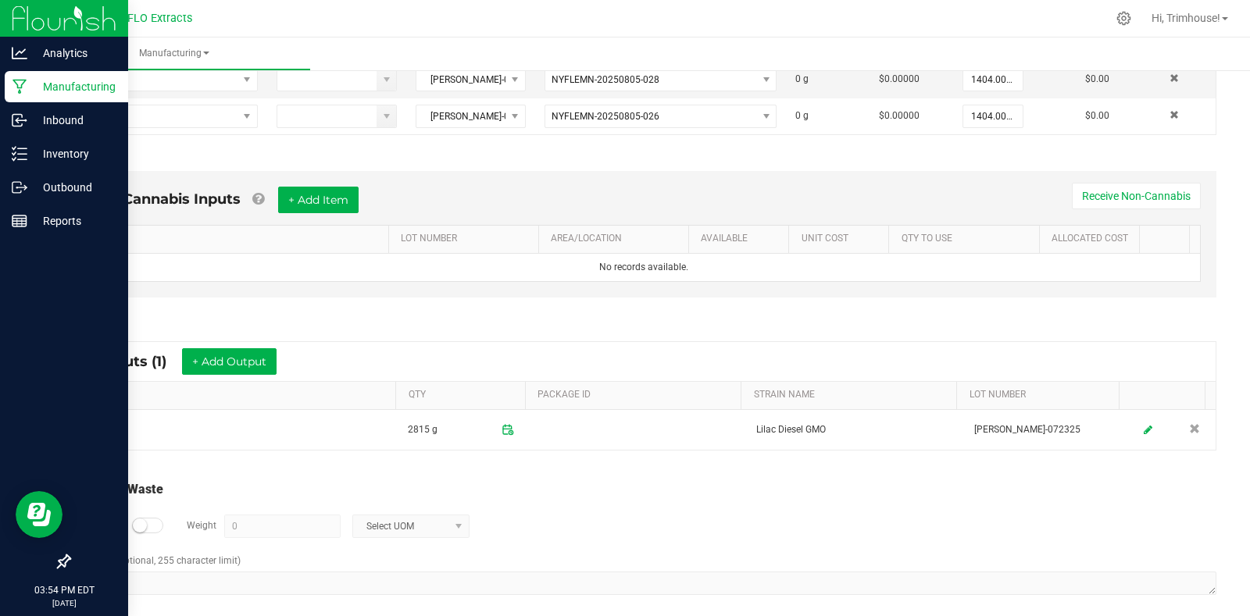
click at [153, 523] on div at bounding box center [147, 526] width 31 height 16
click at [449, 530] on span at bounding box center [458, 527] width 20 height 22
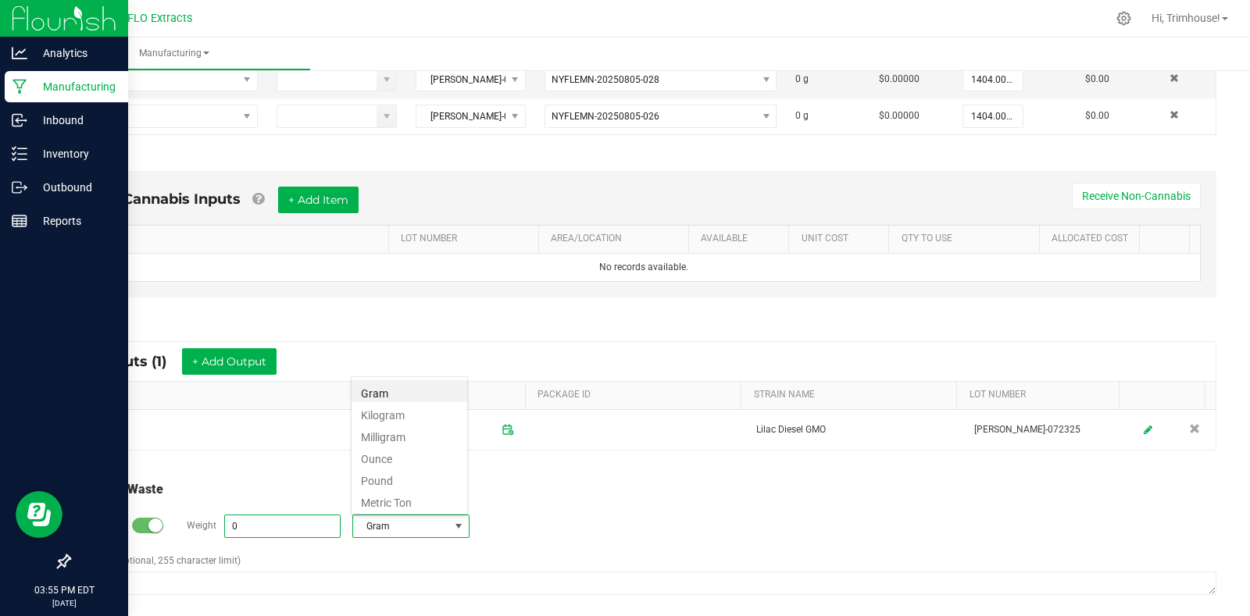
click at [283, 530] on input "0" at bounding box center [282, 527] width 115 height 22
click at [278, 537] on input "0" at bounding box center [282, 527] width 115 height 22
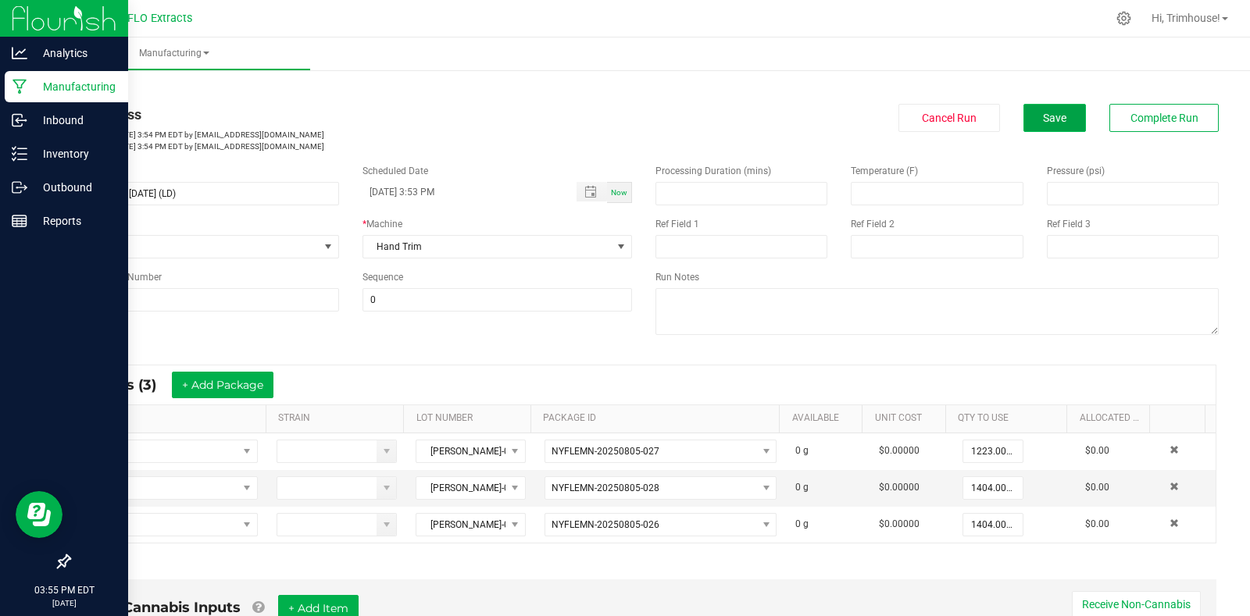
type input "1362 g"
click at [1036, 109] on button "Save" at bounding box center [1054, 118] width 63 height 28
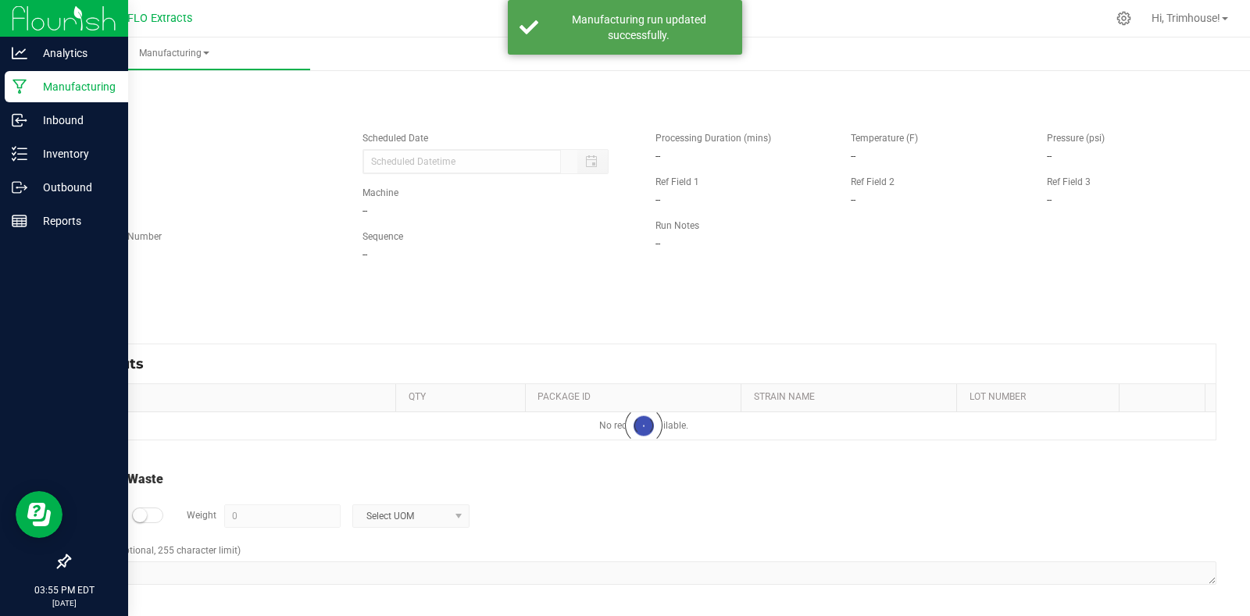
type input "[DATE] 3:53 PM"
type input "1362 g"
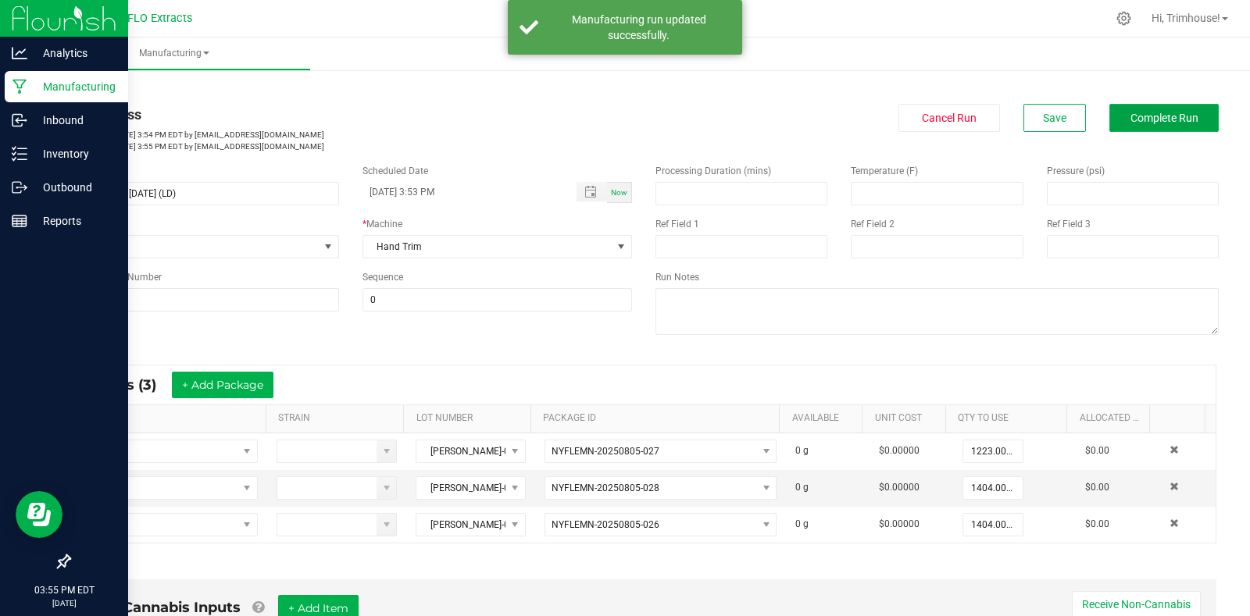
click at [1173, 110] on button "Complete Run" at bounding box center [1163, 118] width 109 height 28
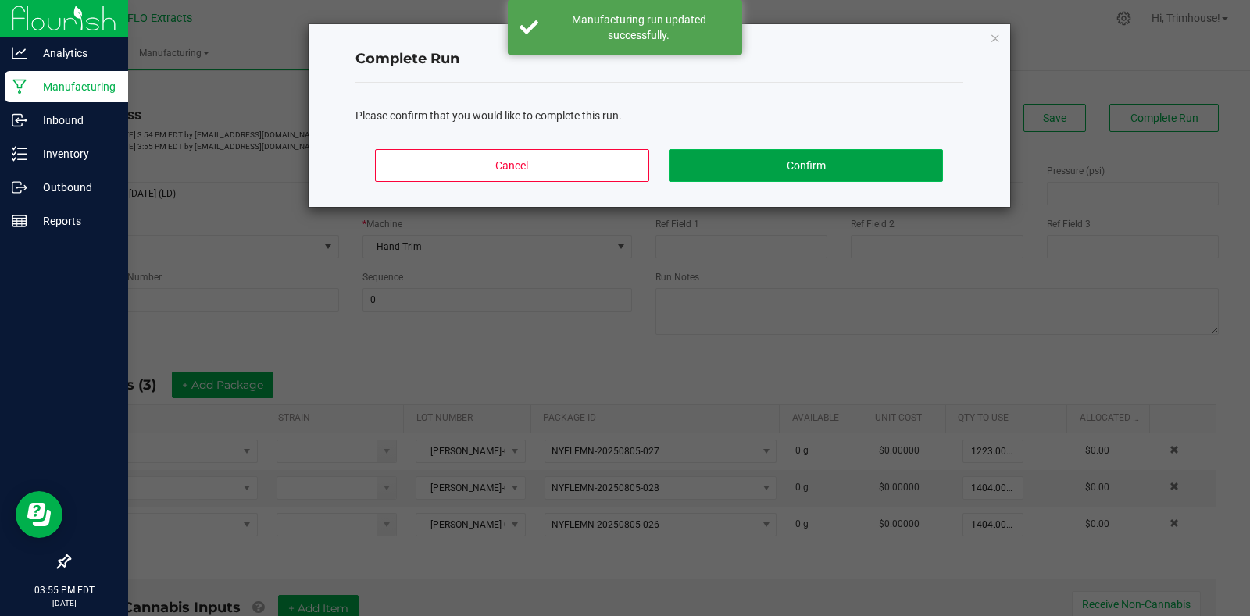
click at [776, 157] on button "Confirm" at bounding box center [805, 165] width 273 height 33
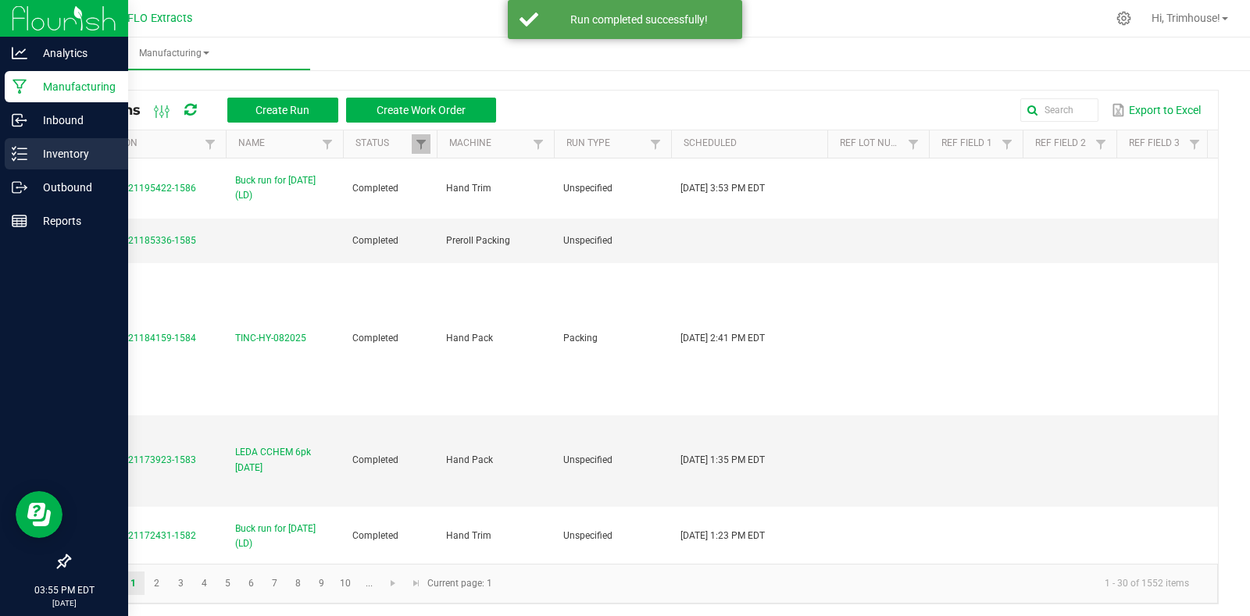
click at [62, 149] on p "Inventory" at bounding box center [74, 154] width 94 height 19
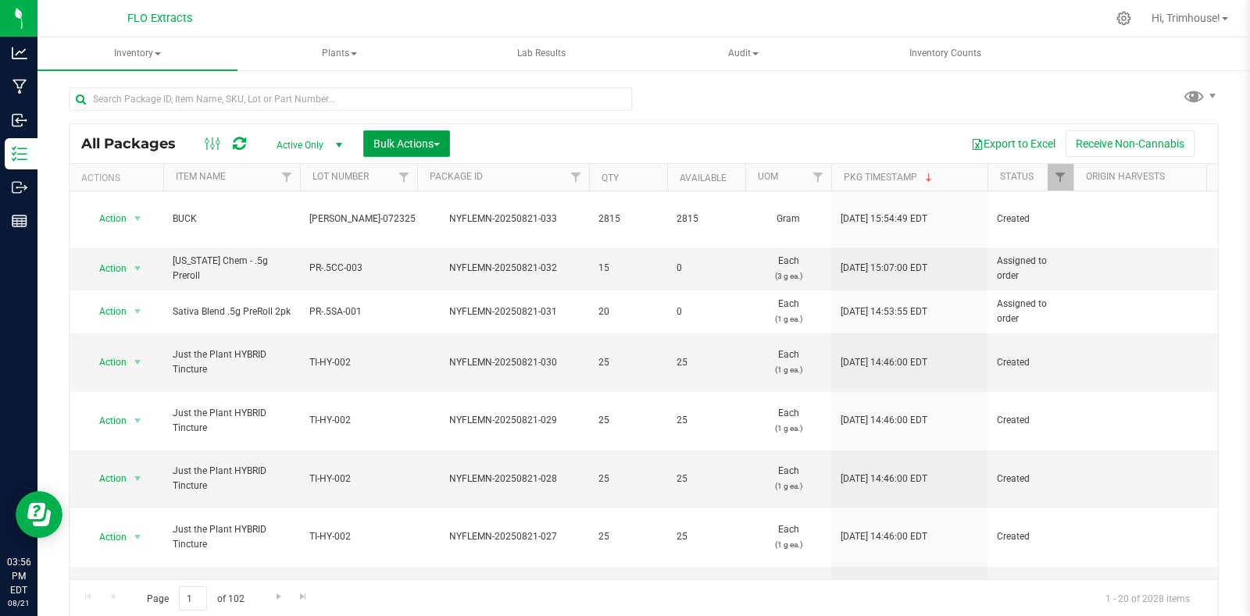
click at [440, 141] on span "Bulk Actions" at bounding box center [406, 144] width 66 height 13
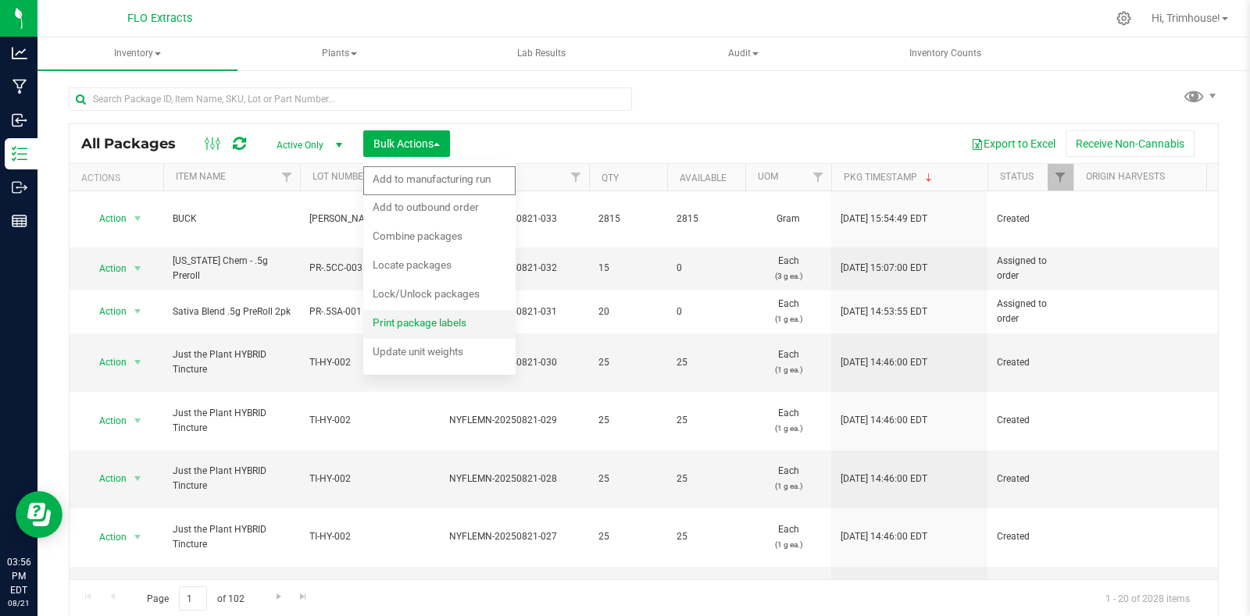
click at [423, 327] on span "Print package labels" at bounding box center [420, 322] width 94 height 13
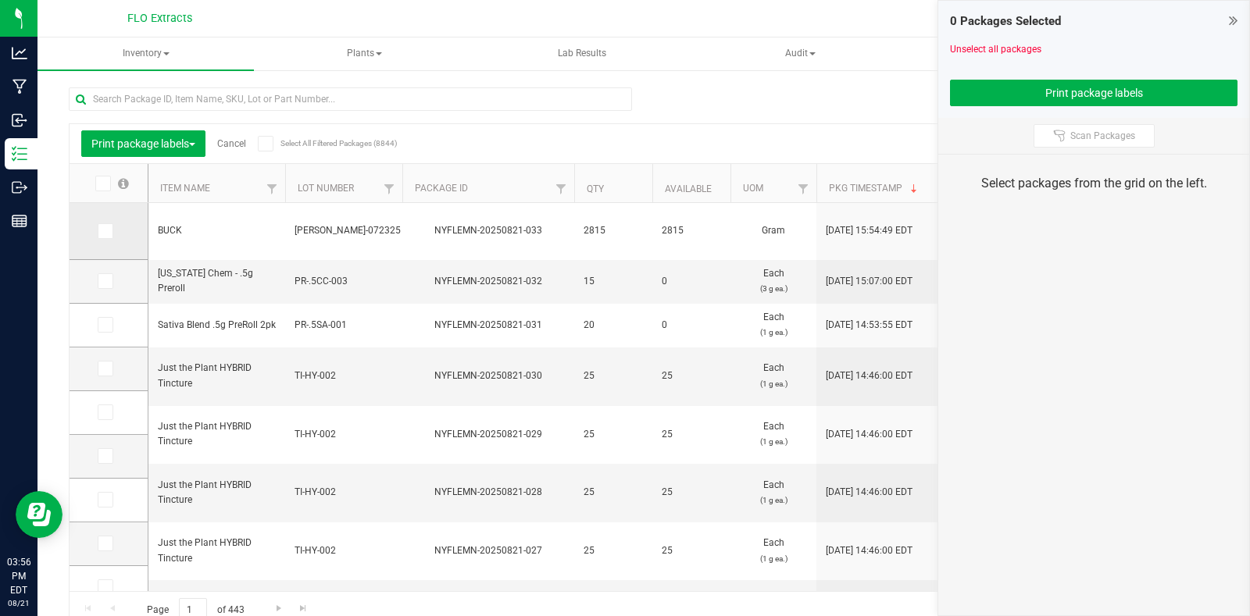
click at [113, 231] on label at bounding box center [109, 231] width 23 height 16
click at [0, 0] on input "checkbox" at bounding box center [0, 0] width 0 height 0
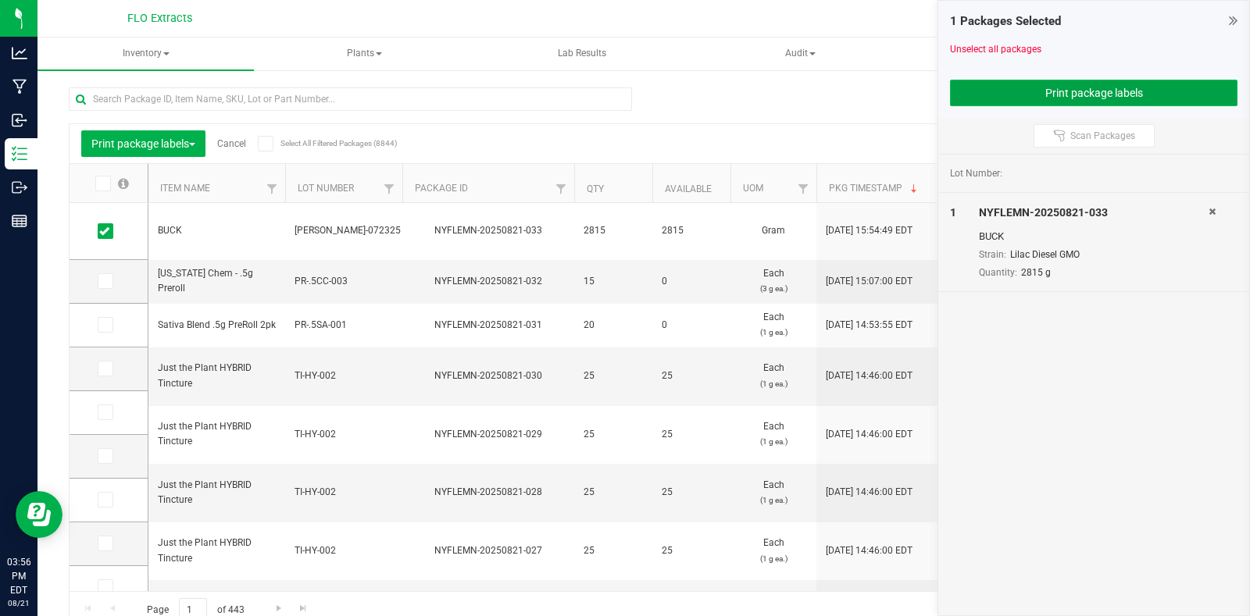
click at [1129, 93] on button "Print package labels" at bounding box center [1094, 93] width 288 height 27
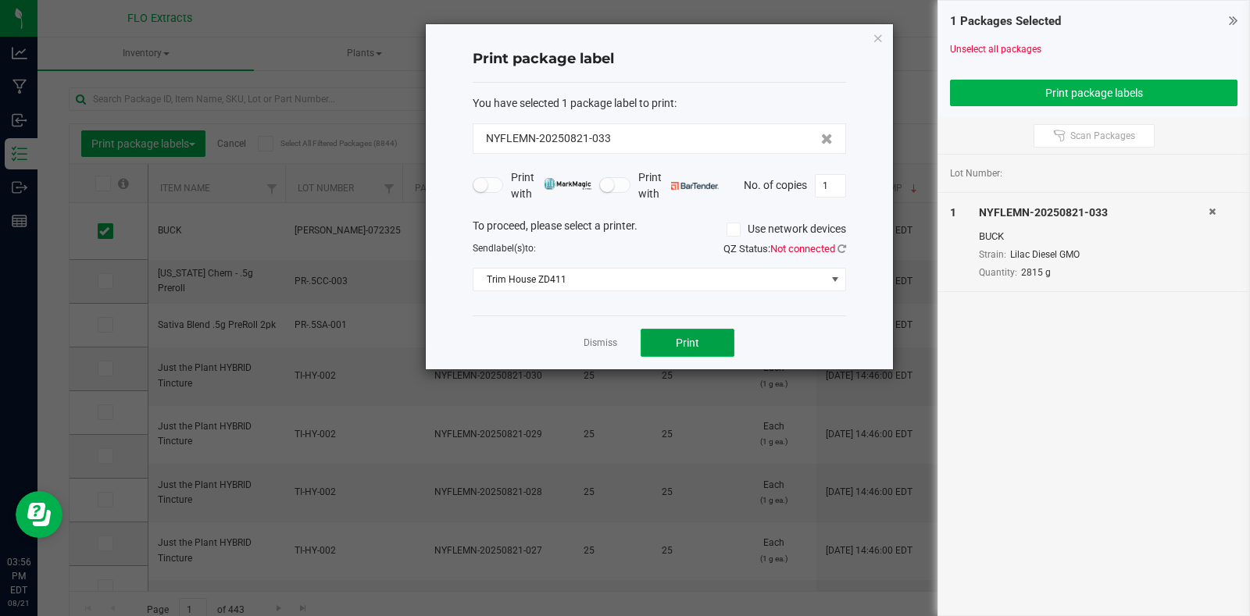
click at [680, 354] on button "Print" at bounding box center [688, 343] width 94 height 28
